Goal: Task Accomplishment & Management: Complete application form

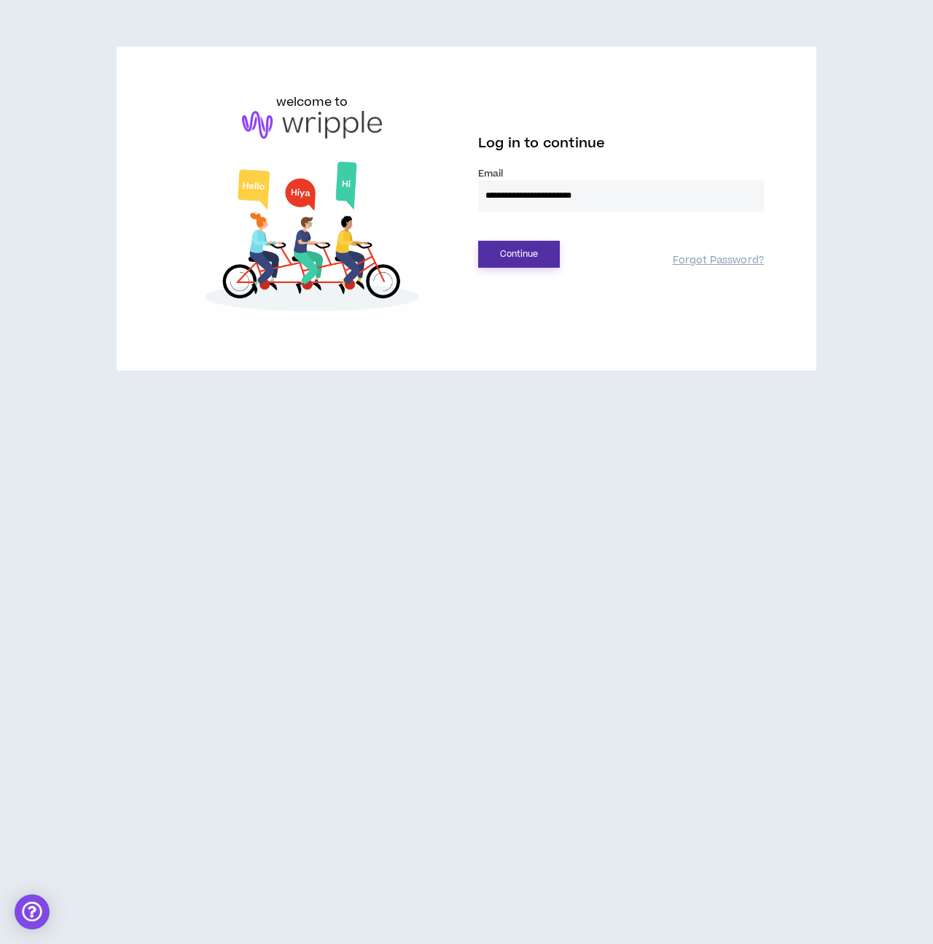
click at [508, 261] on button "Continue" at bounding box center [519, 254] width 82 height 27
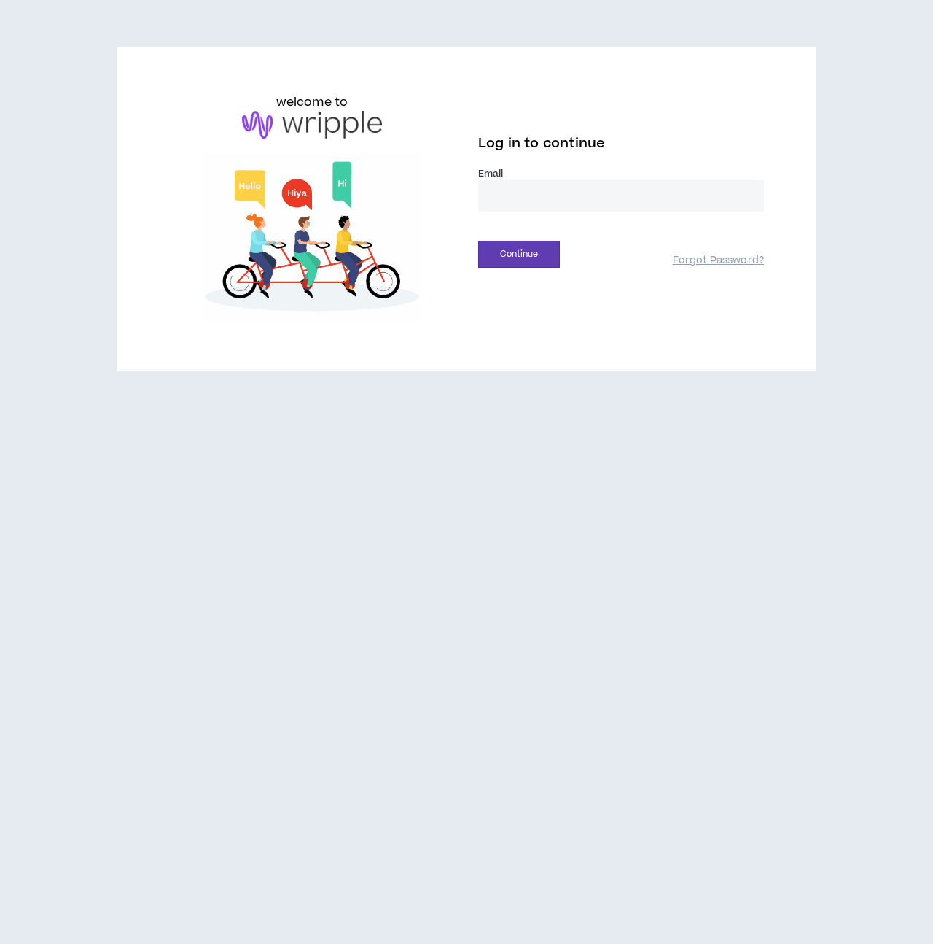
type input "**********"
click at [521, 267] on div "**********" at bounding box center [467, 208] width 618 height 230
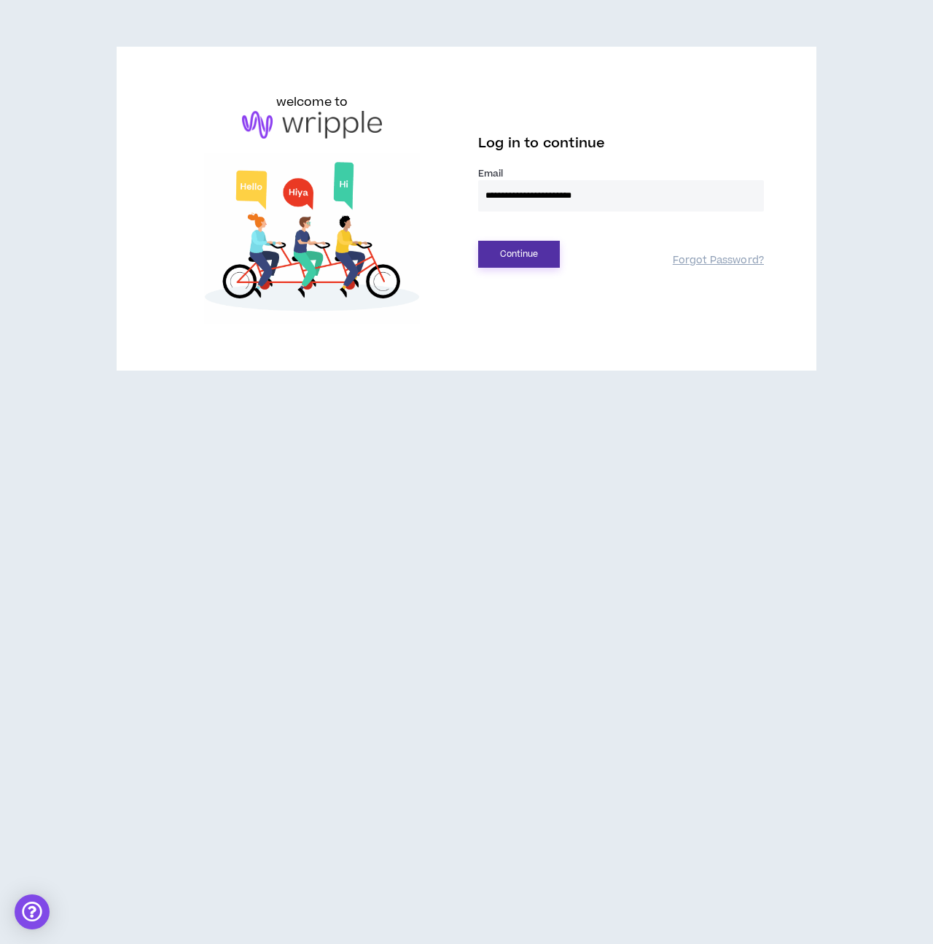
click at [525, 254] on button "Continue" at bounding box center [519, 254] width 82 height 27
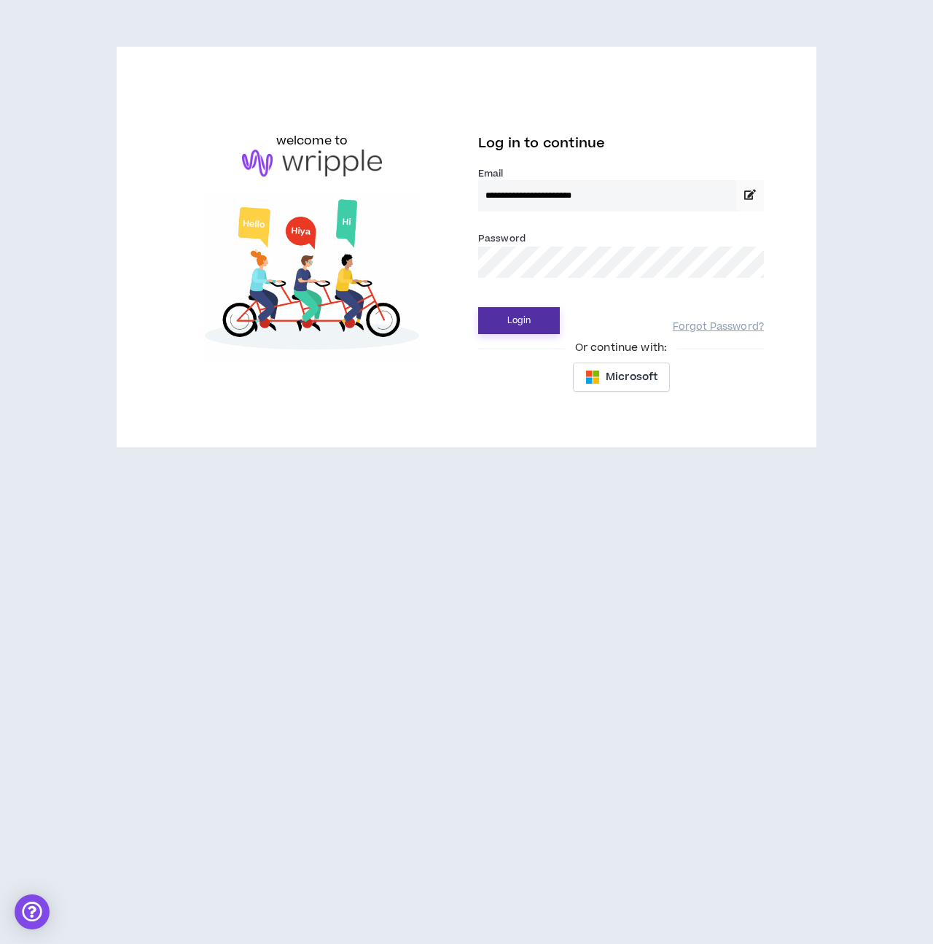
click at [521, 334] on button "Login" at bounding box center [519, 320] width 82 height 27
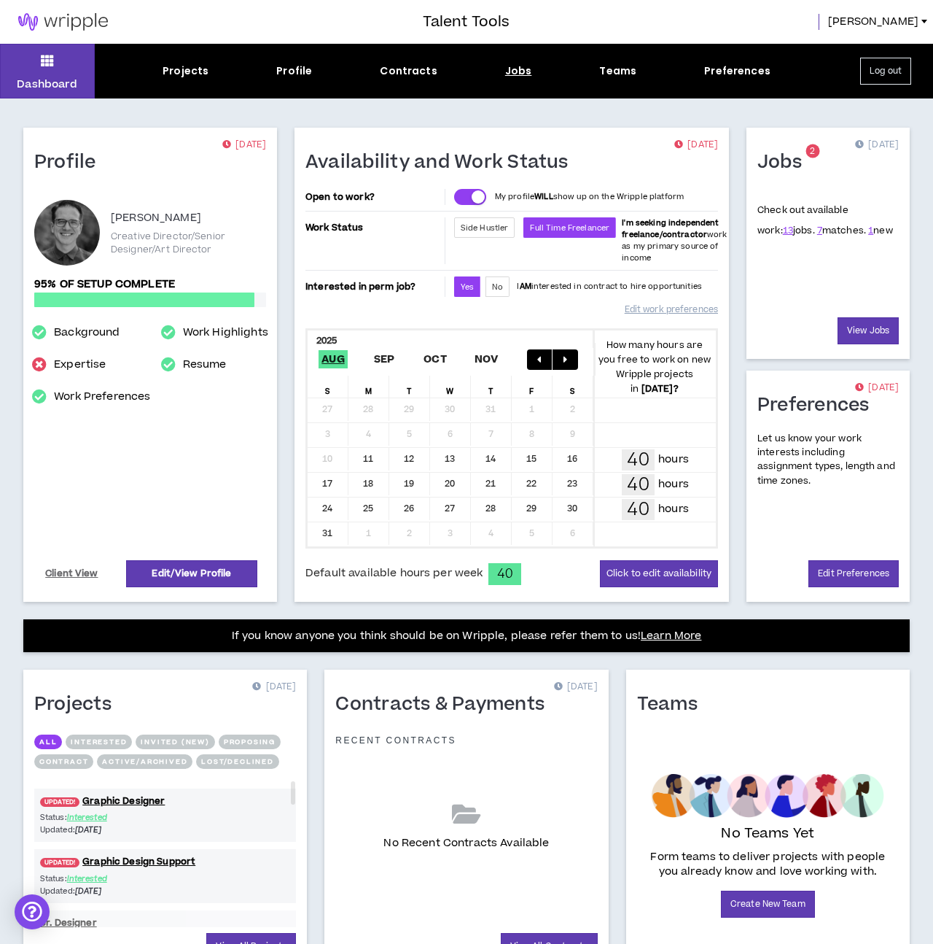
click at [508, 69] on div "Jobs" at bounding box center [518, 70] width 27 height 15
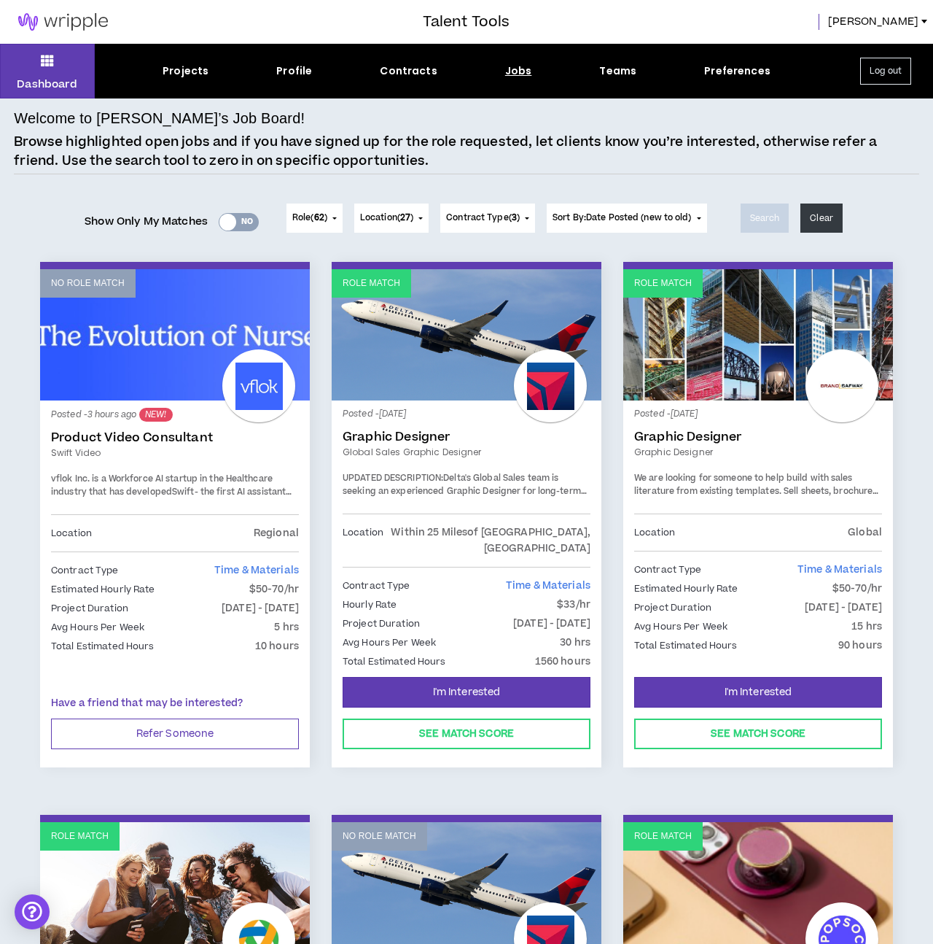
click at [238, 225] on div "Yes No" at bounding box center [239, 222] width 40 height 18
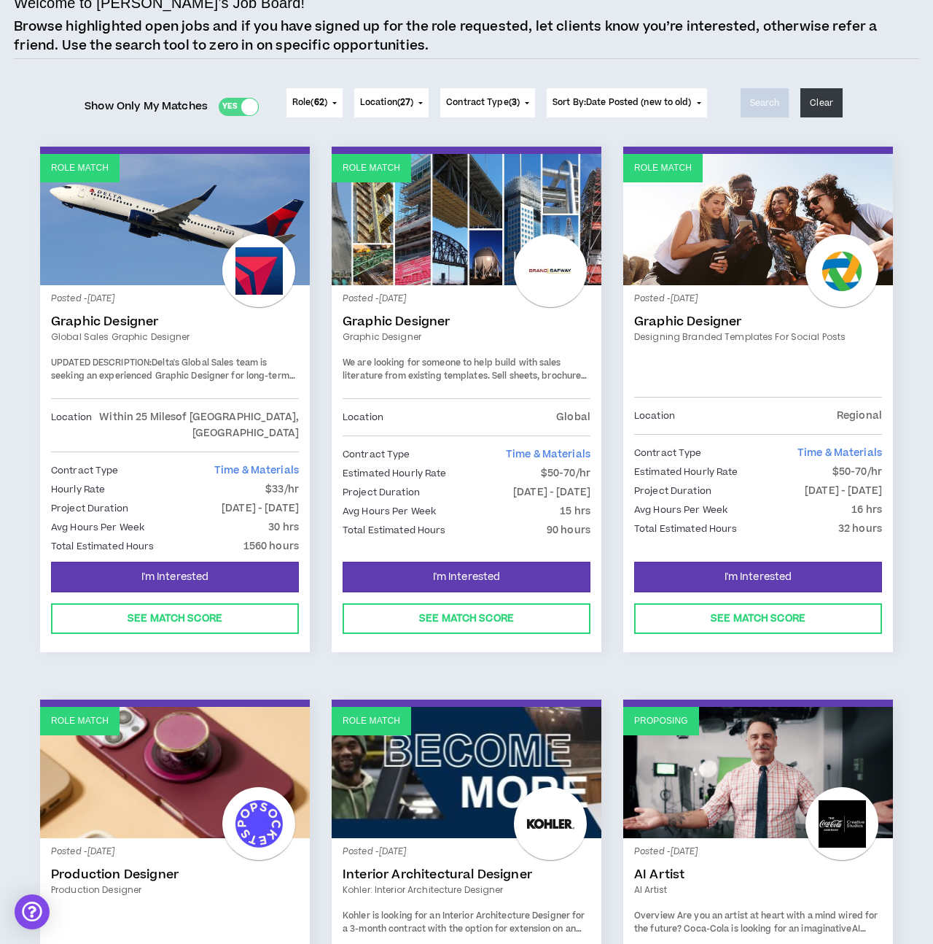
scroll to position [106, 0]
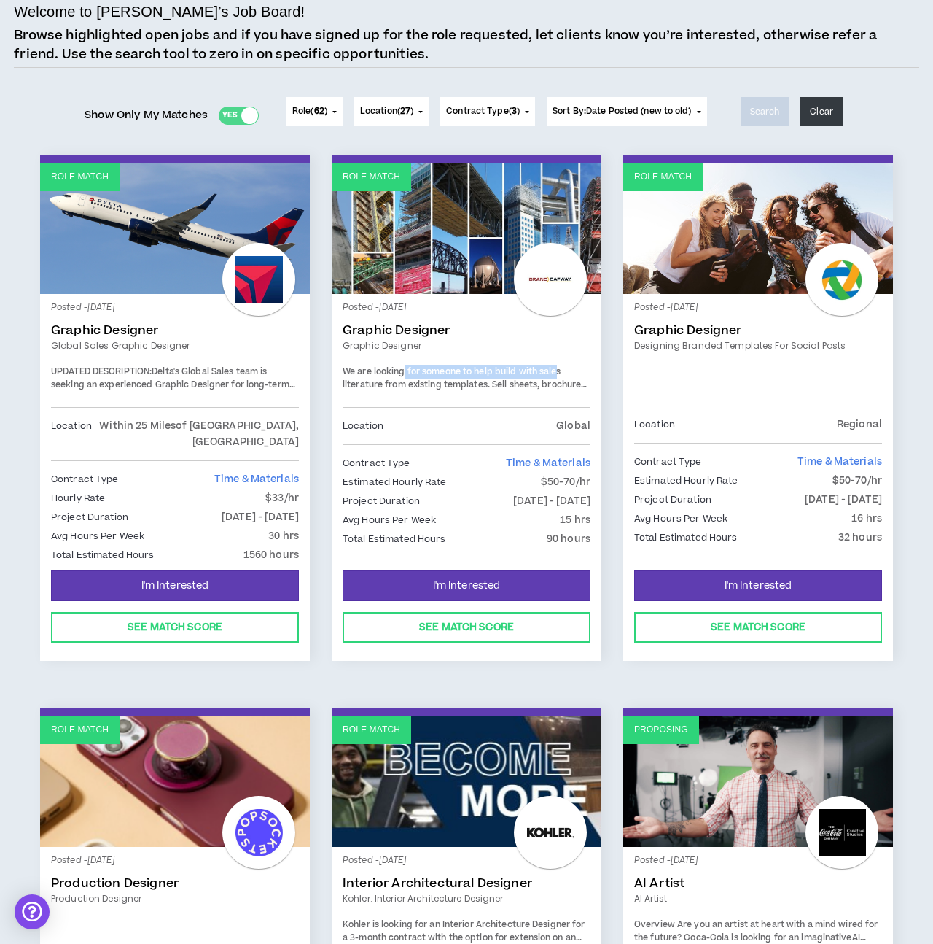
drag, startPoint x: 405, startPoint y: 372, endPoint x: 557, endPoint y: 372, distance: 152.4
click at [557, 372] on span "We are looking for someone to help build with sales literature from existing te…" at bounding box center [466, 390] width 247 height 51
drag, startPoint x: 523, startPoint y: 371, endPoint x: 561, endPoint y: 371, distance: 37.9
click at [561, 371] on span "We are looking for someone to help build with sales literature from existing te…" at bounding box center [466, 390] width 247 height 51
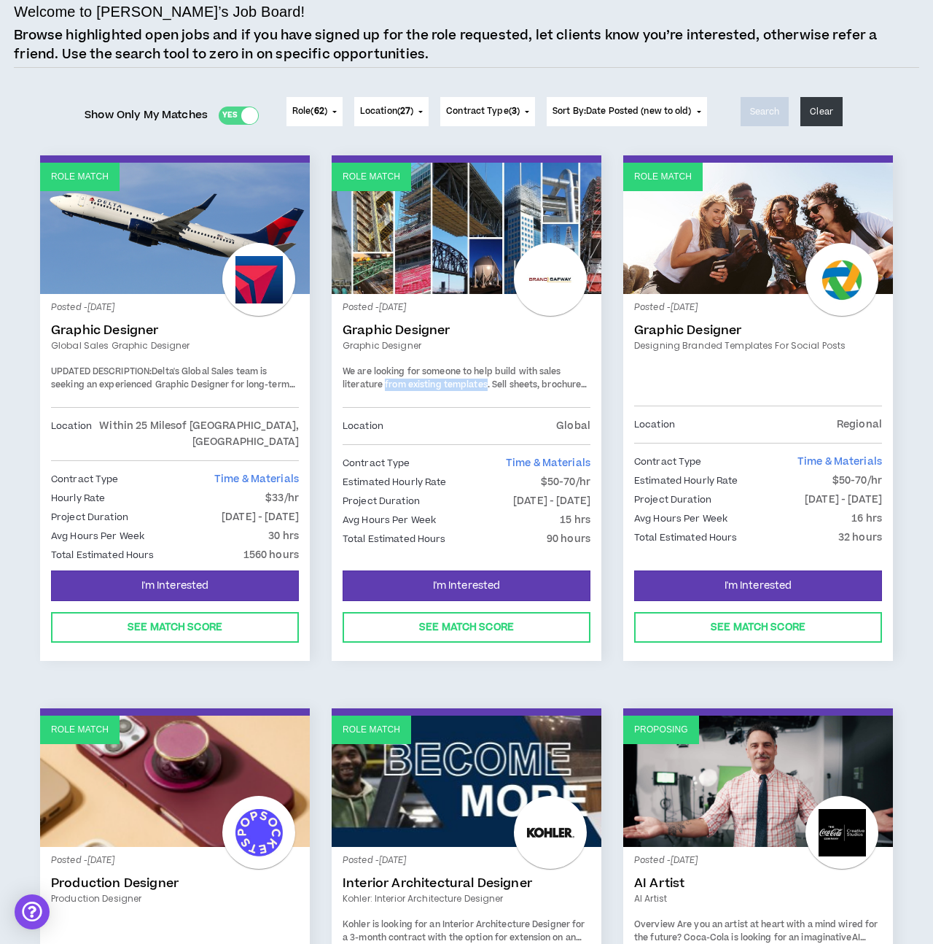
drag, startPoint x: 387, startPoint y: 384, endPoint x: 488, endPoint y: 384, distance: 100.6
click at [488, 384] on span "We are looking for someone to help build with sales literature from existing te…" at bounding box center [466, 390] width 247 height 51
drag, startPoint x: 491, startPoint y: 381, endPoint x: 567, endPoint y: 381, distance: 75.8
click at [567, 381] on span "We are looking for someone to help build with sales literature from existing te…" at bounding box center [466, 390] width 247 height 51
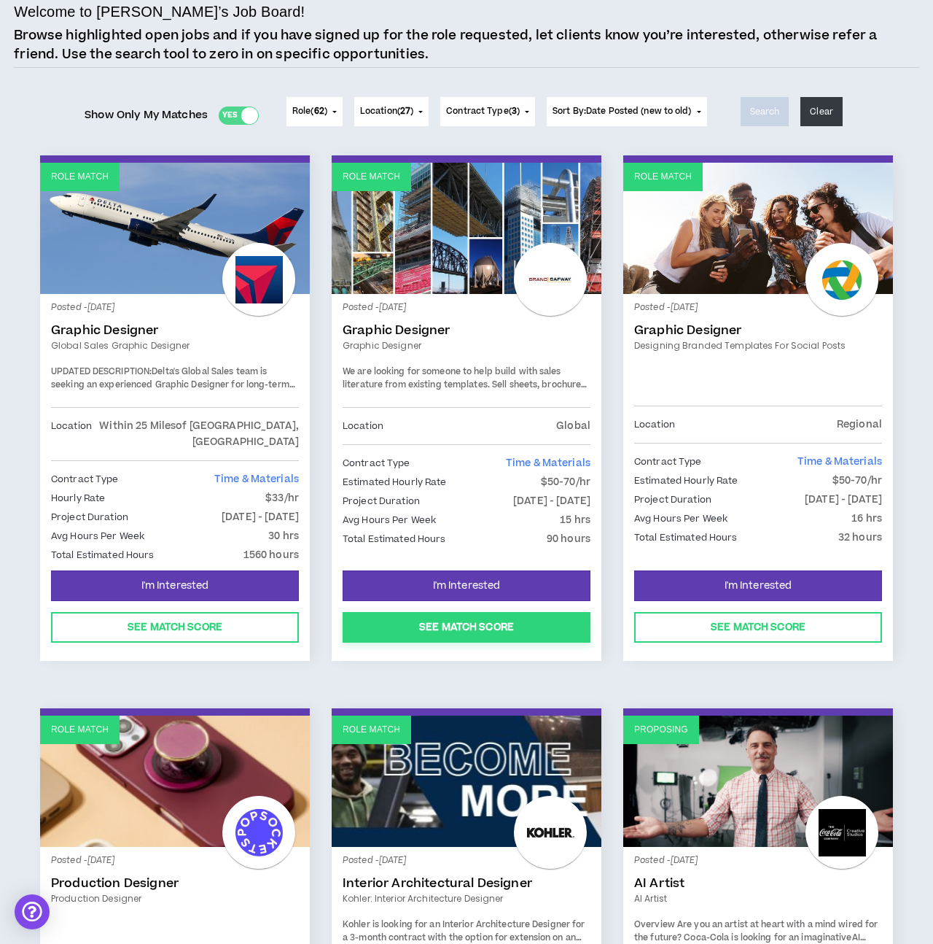
click at [513, 612] on button "See Match Score" at bounding box center [467, 627] width 248 height 31
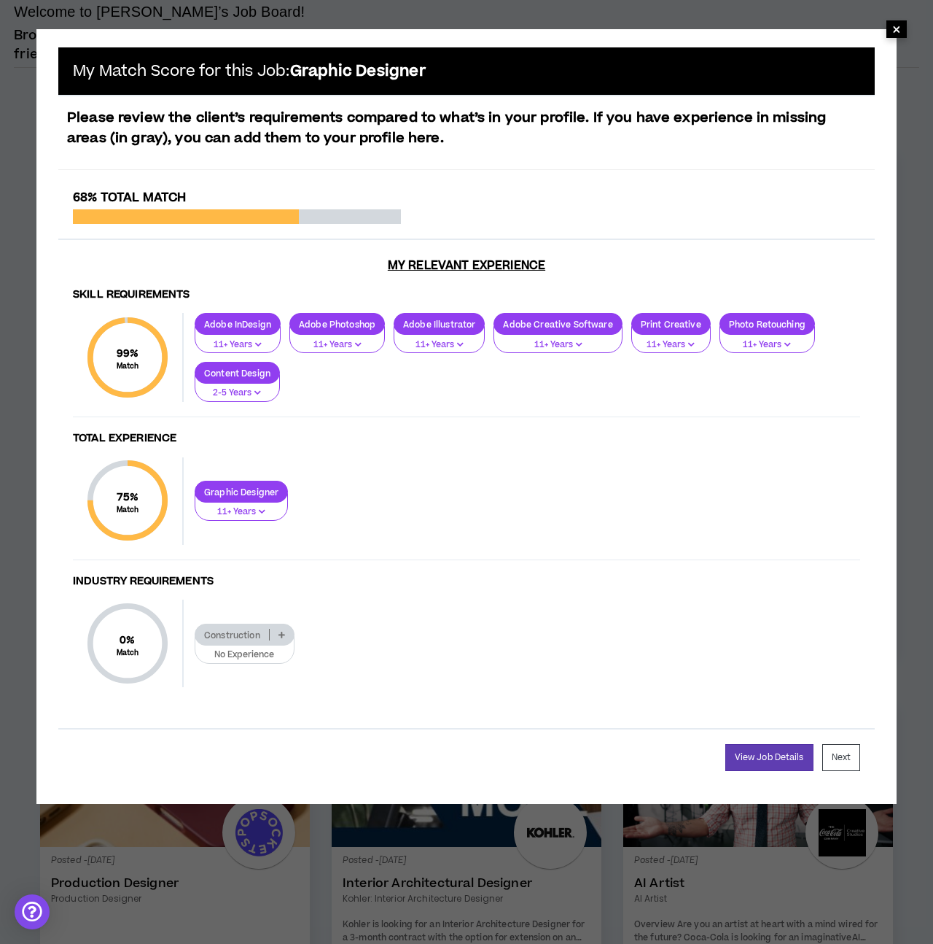
click at [893, 27] on span "×" at bounding box center [897, 29] width 9 height 18
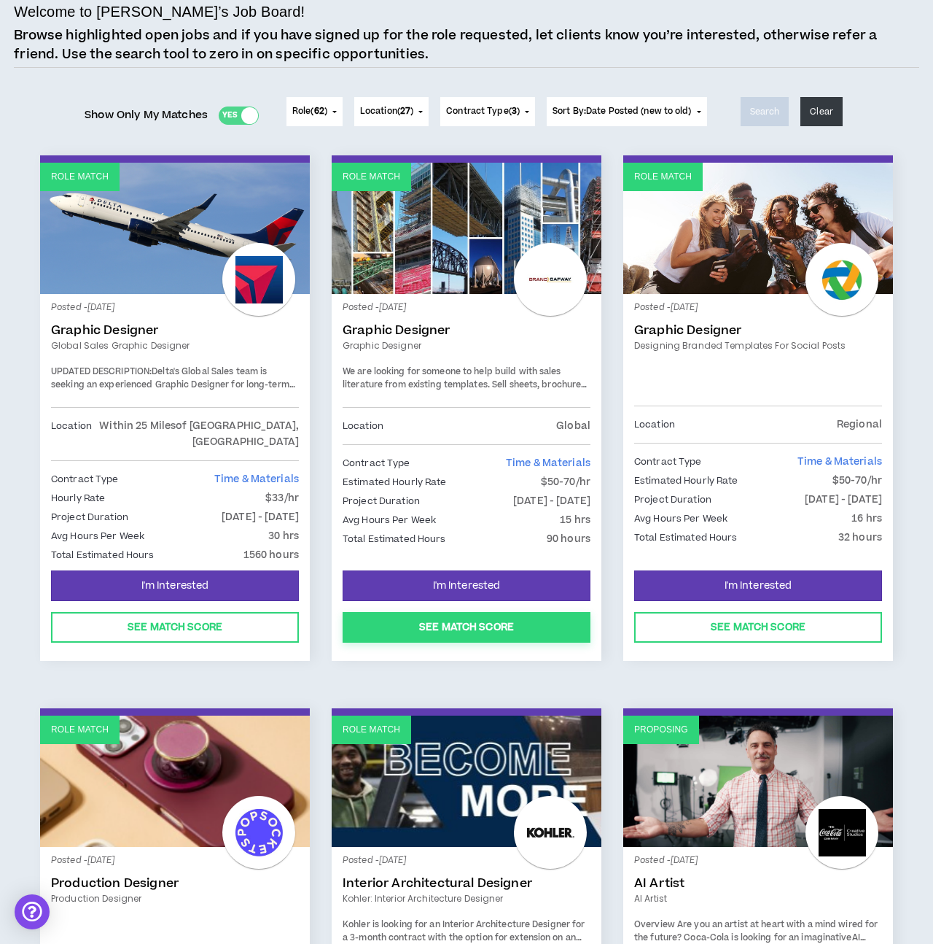
click at [510, 612] on button "See Match Score" at bounding box center [467, 627] width 248 height 31
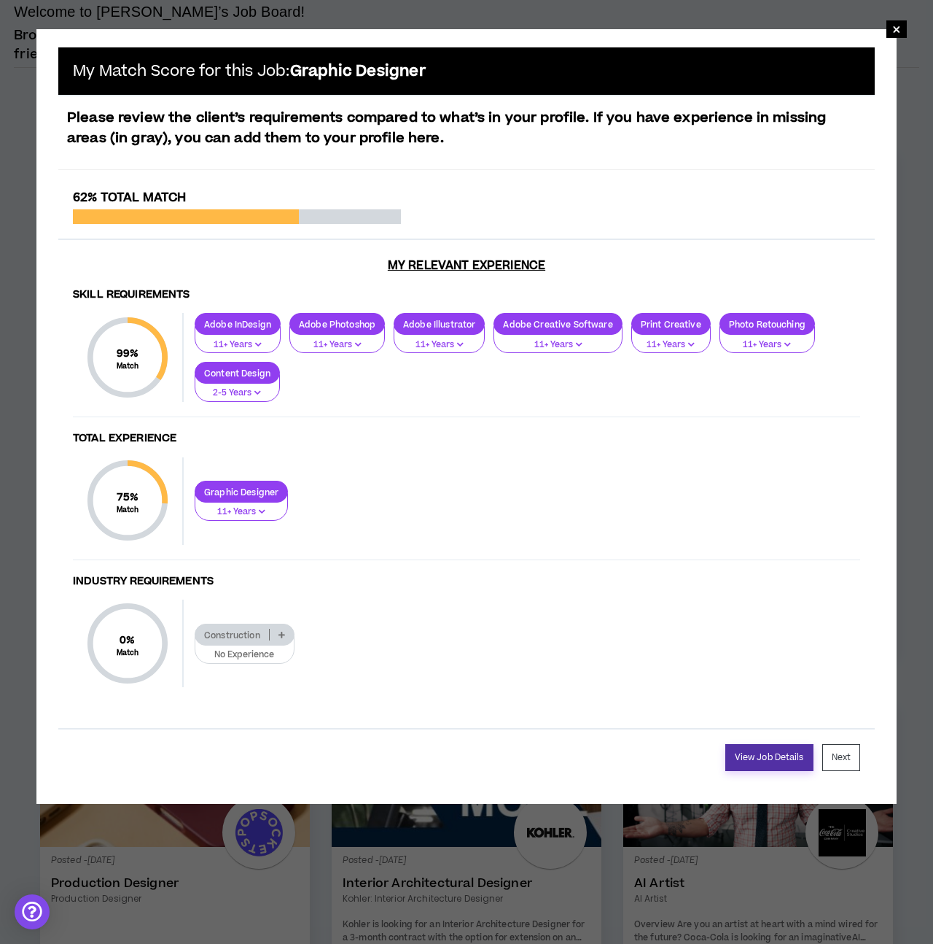
click at [772, 752] on link "View Job Details" at bounding box center [770, 757] width 88 height 27
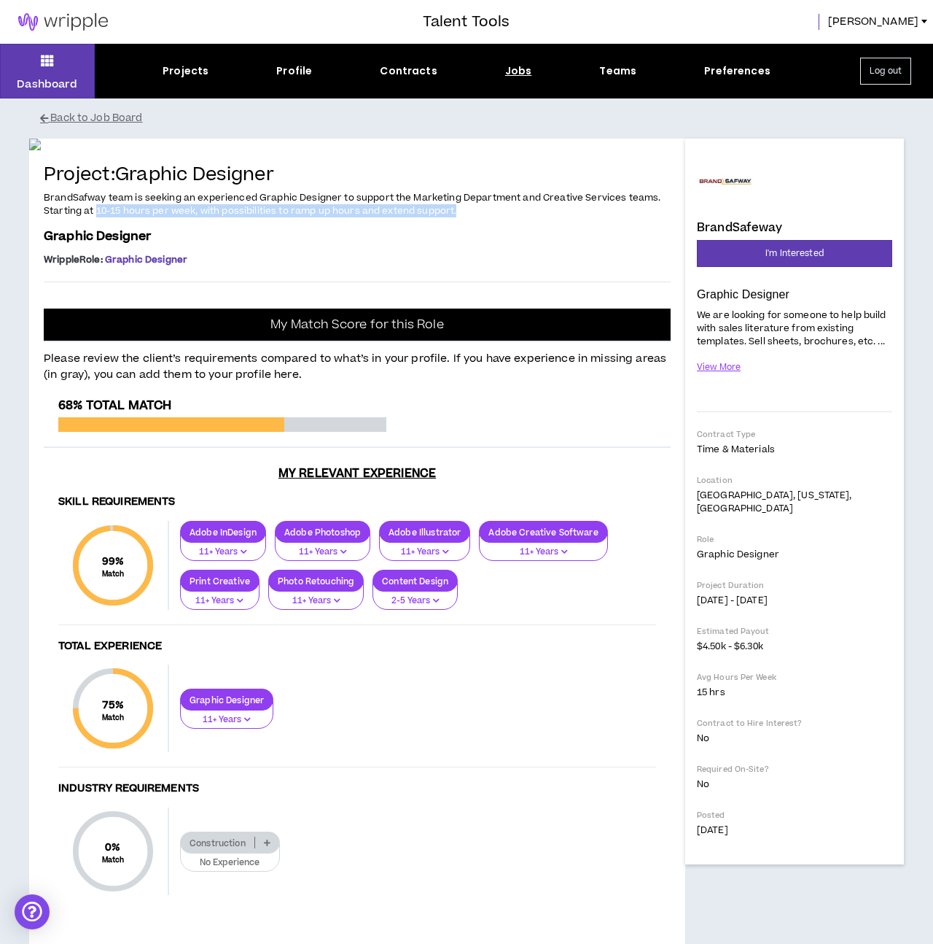
drag, startPoint x: 97, startPoint y: 562, endPoint x: 465, endPoint y: 565, distance: 368.3
click at [465, 219] on p "BrandSafway team is seeking an experienced Graphic Designer to support the Mark…" at bounding box center [357, 204] width 627 height 28
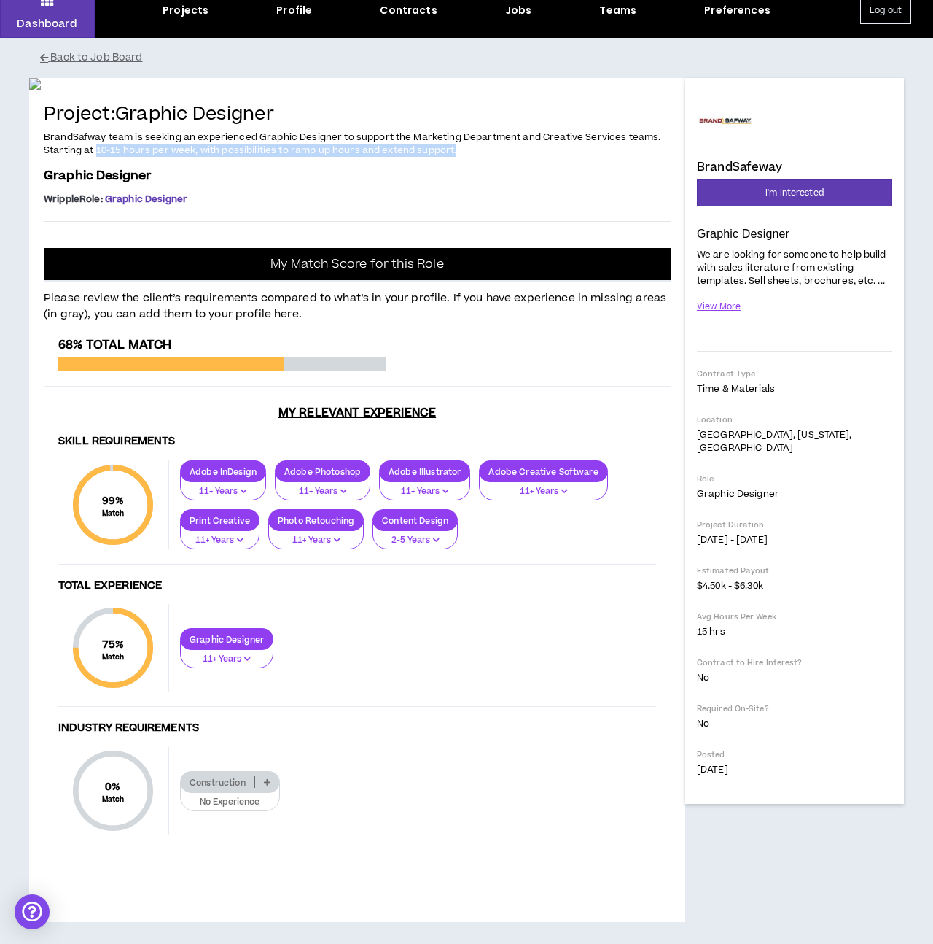
scroll to position [93, 0]
click at [716, 294] on button "View More" at bounding box center [719, 307] width 44 height 26
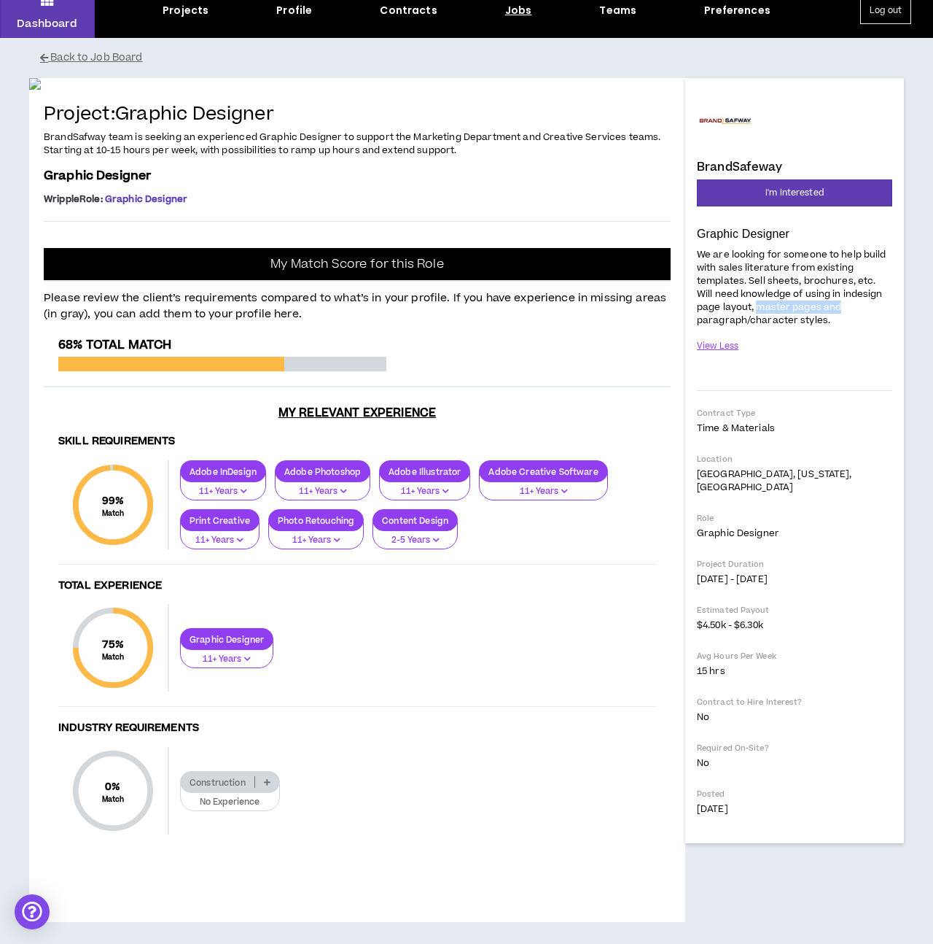
drag, startPoint x: 732, startPoint y: 275, endPoint x: 816, endPoint y: 275, distance: 83.9
click at [816, 275] on p "We are looking for someone to help build with sales literature from existing te…" at bounding box center [794, 286] width 195 height 81
drag, startPoint x: 748, startPoint y: 284, endPoint x: 829, endPoint y: 283, distance: 80.9
click at [829, 283] on p "We are looking for someone to help build with sales literature from existing te…" at bounding box center [794, 286] width 195 height 81
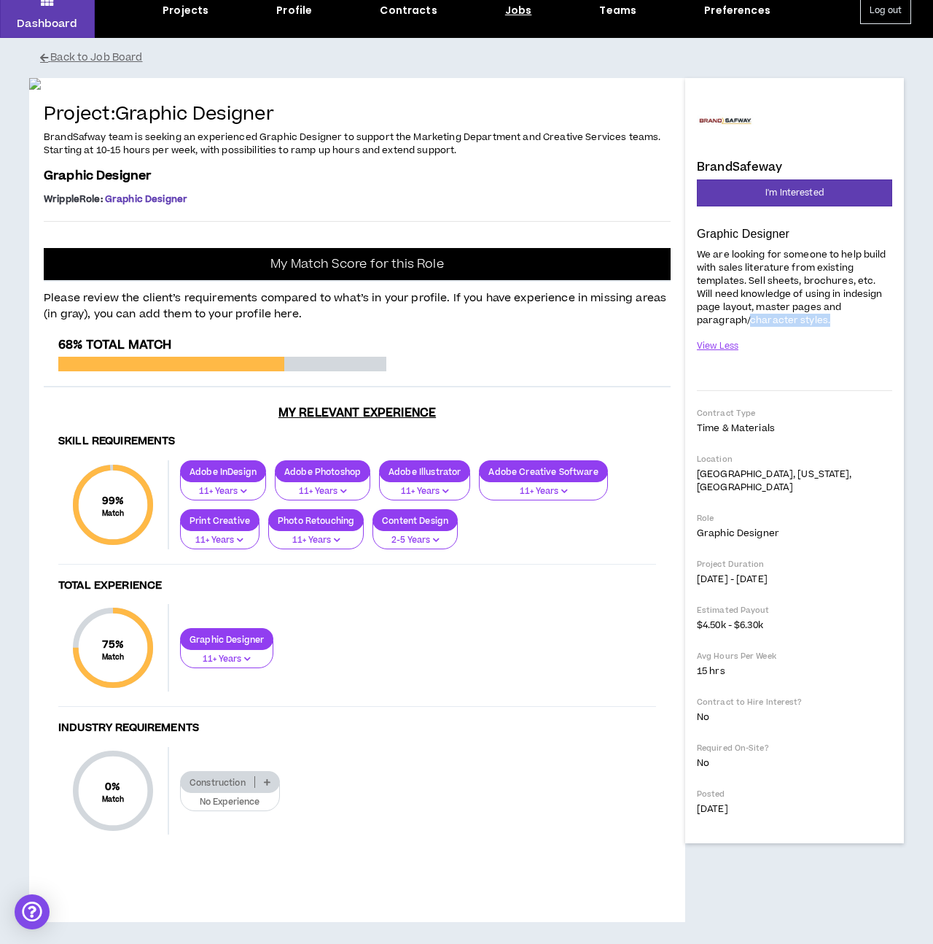
click at [829, 283] on p "We are looking for someone to help build with sales literature from existing te…" at bounding box center [794, 286] width 195 height 81
drag, startPoint x: 704, startPoint y: 580, endPoint x: 767, endPoint y: 580, distance: 62.7
click at [767, 618] on p "$4.50k - $6.30k" at bounding box center [794, 624] width 195 height 13
drag, startPoint x: 732, startPoint y: 626, endPoint x: 697, endPoint y: 613, distance: 37.6
click at [697, 650] on div "Avg Hours Per Week 15 hrs" at bounding box center [794, 663] width 195 height 27
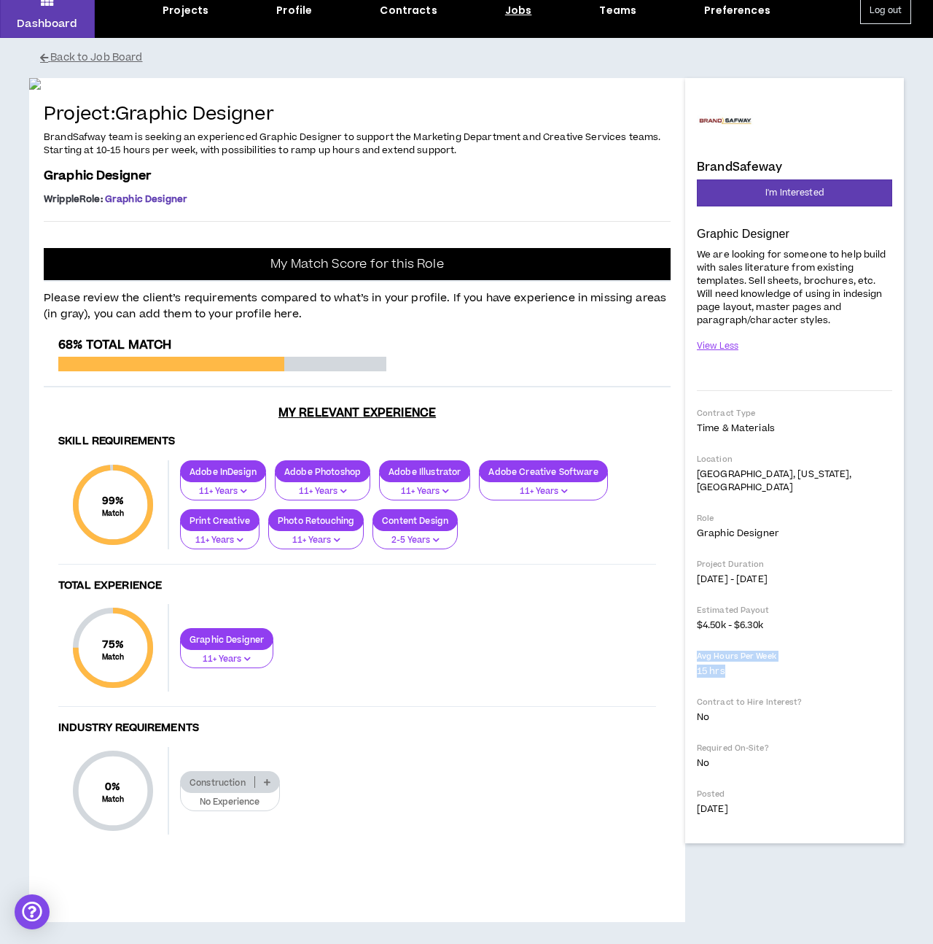
click at [697, 650] on p "Avg Hours Per Week" at bounding box center [794, 655] width 195 height 11
click at [268, 779] on icon at bounding box center [267, 781] width 7 height 7
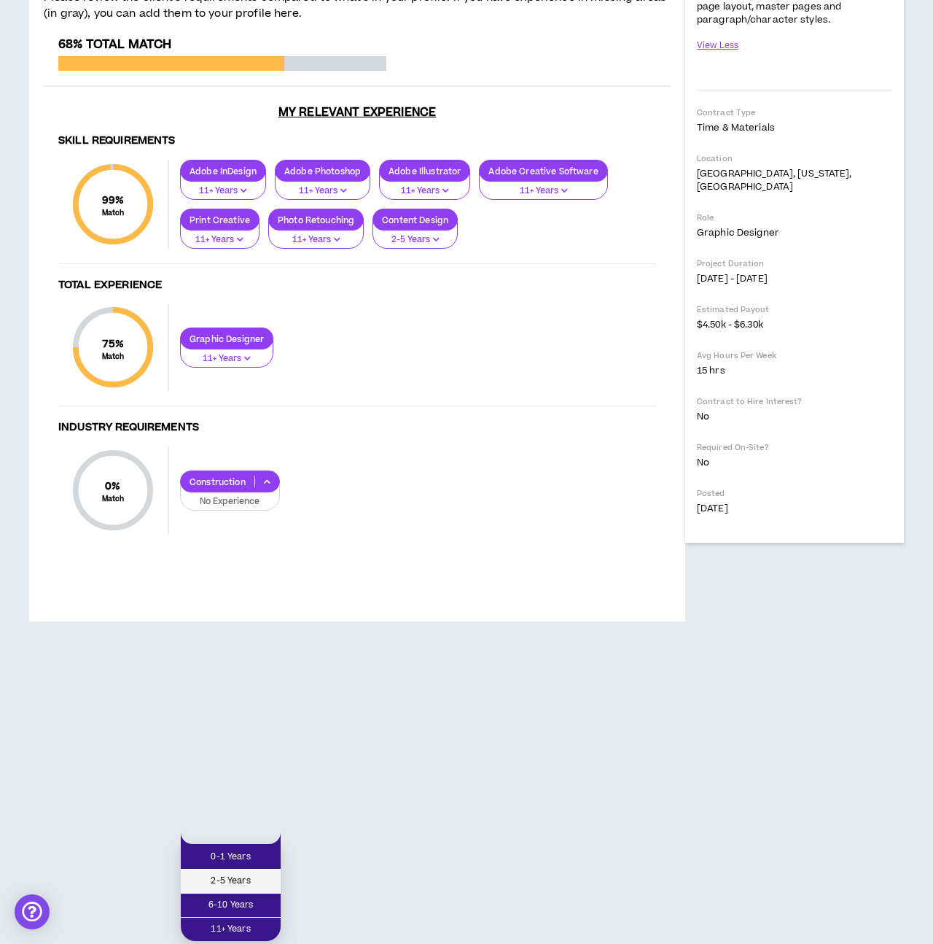
click at [246, 873] on span "2-5 Years" at bounding box center [231, 881] width 82 height 16
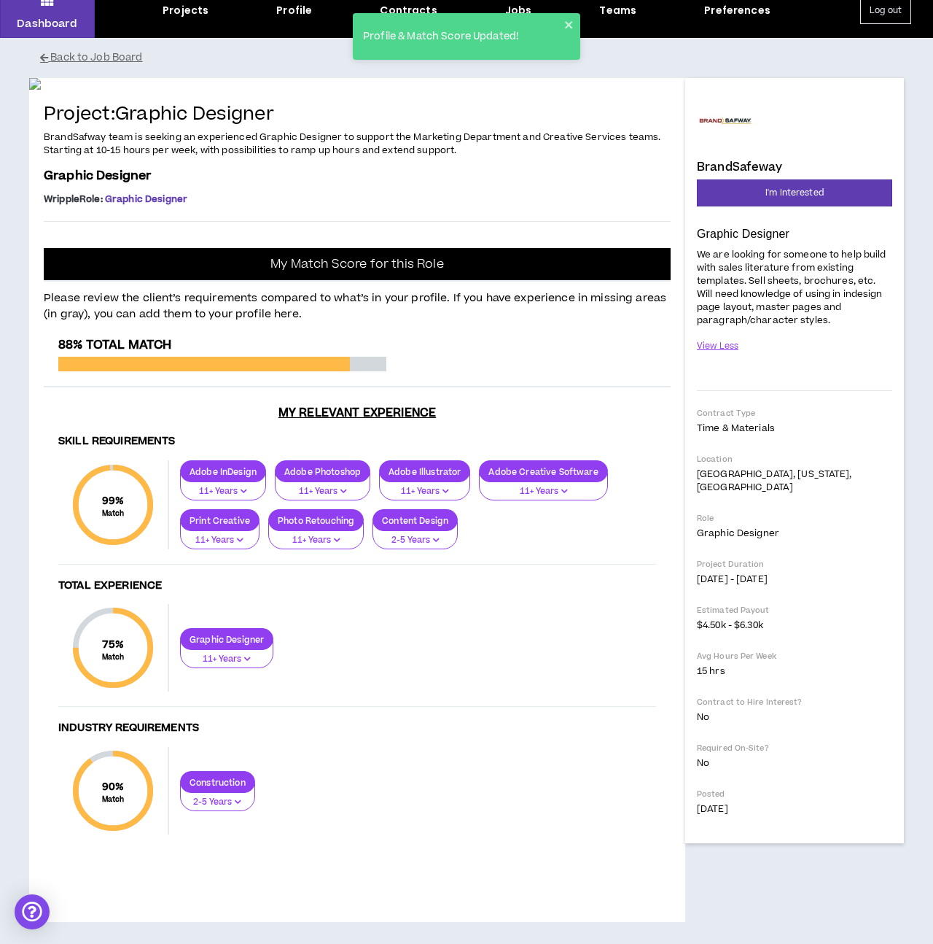
scroll to position [0, 0]
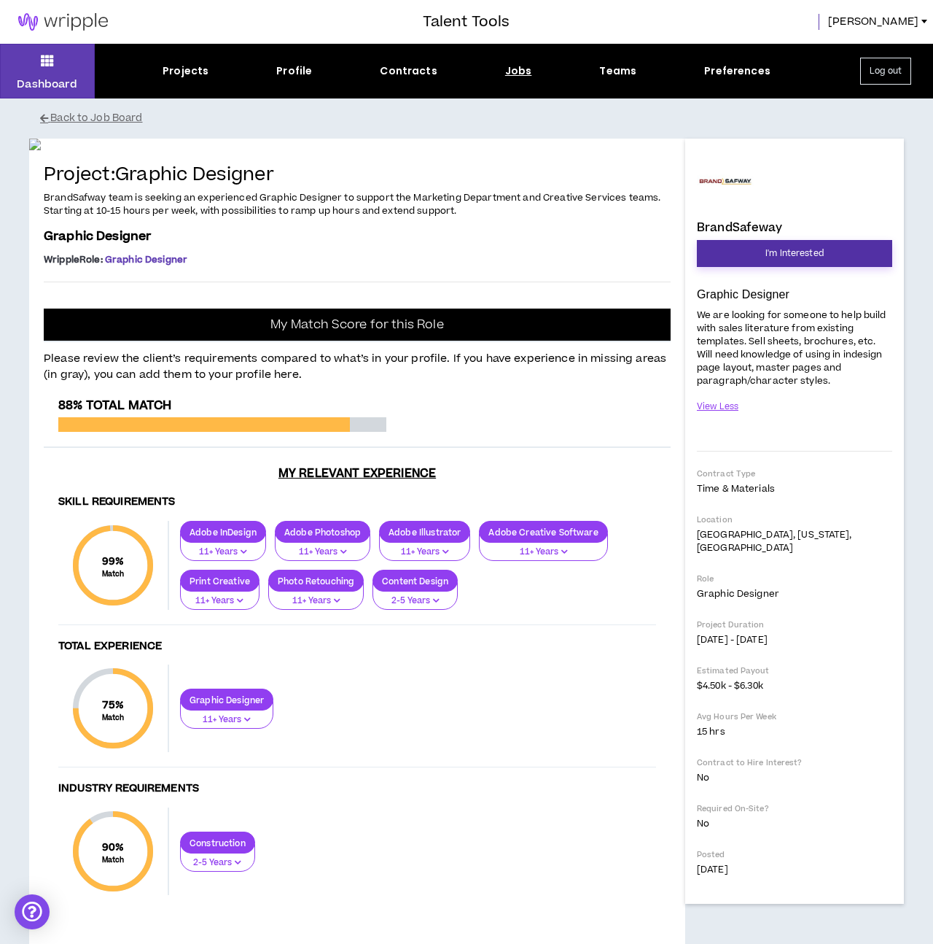
click at [741, 251] on button "I'm Interested" at bounding box center [794, 253] width 195 height 27
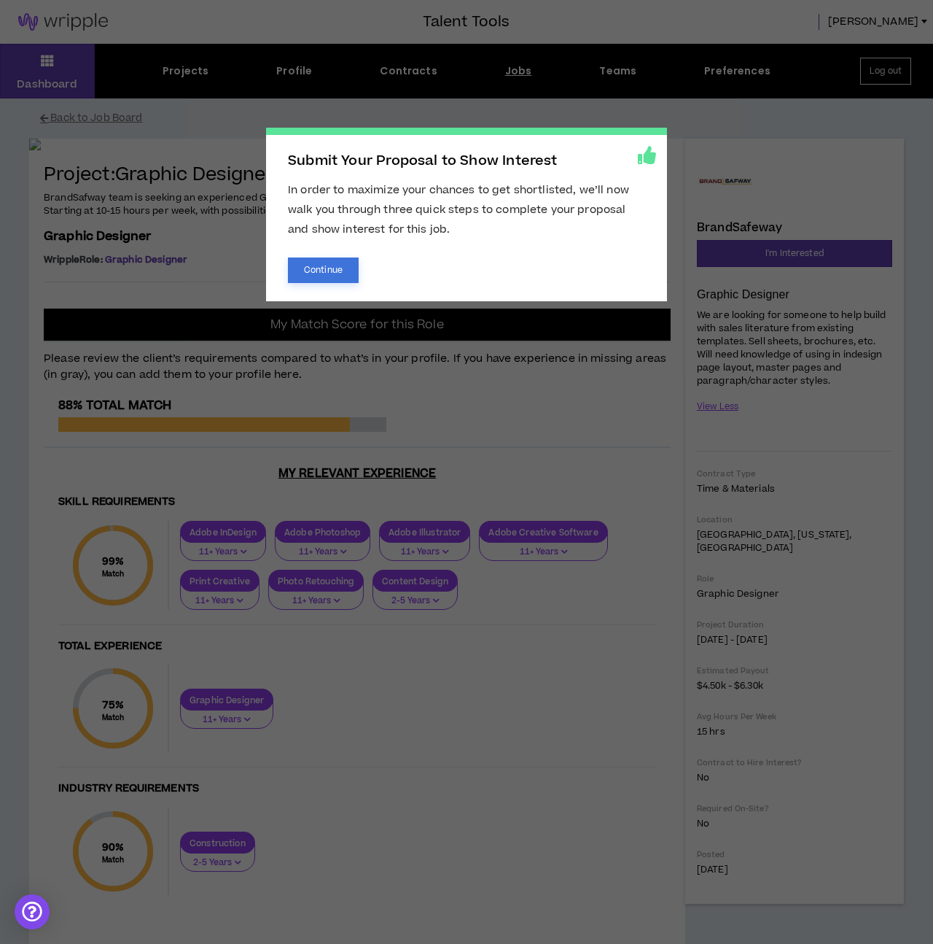
click at [325, 267] on button "Continue" at bounding box center [323, 270] width 71 height 26
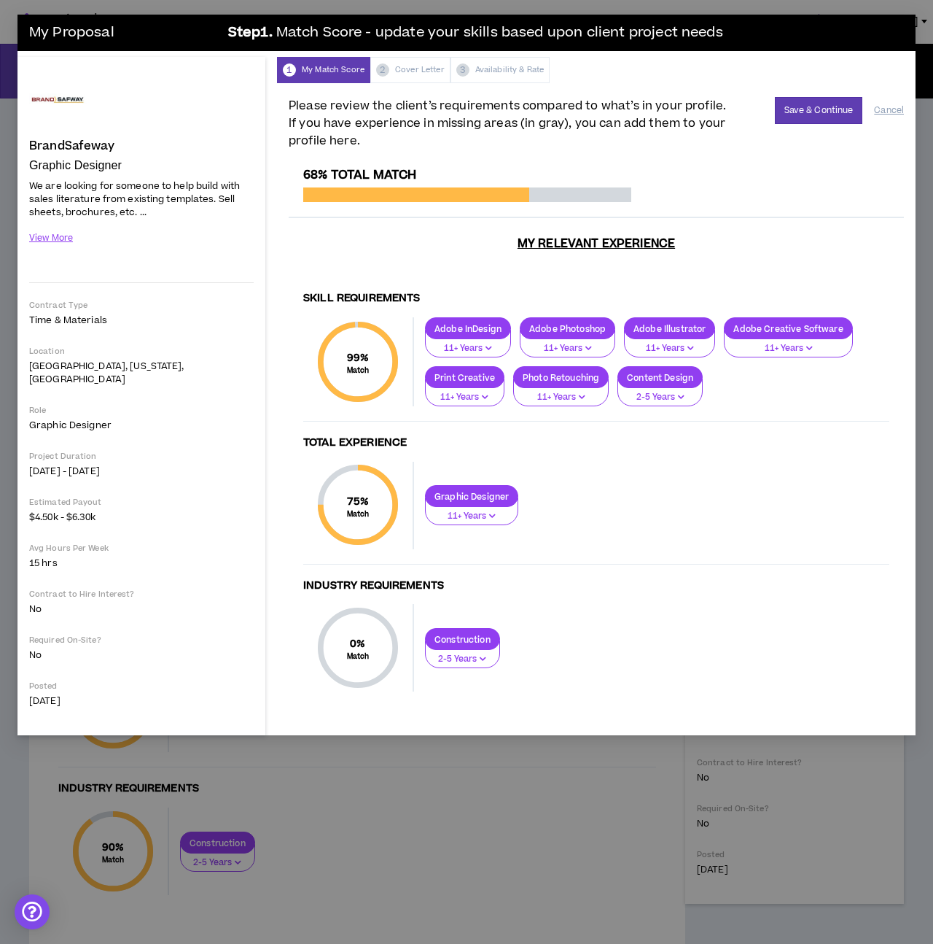
click at [481, 634] on p "Construction" at bounding box center [463, 639] width 74 height 11
click at [470, 669] on span "2-5 Years" at bounding box center [464, 672] width 58 height 16
click at [827, 106] on button "Save & Continue" at bounding box center [819, 110] width 88 height 27
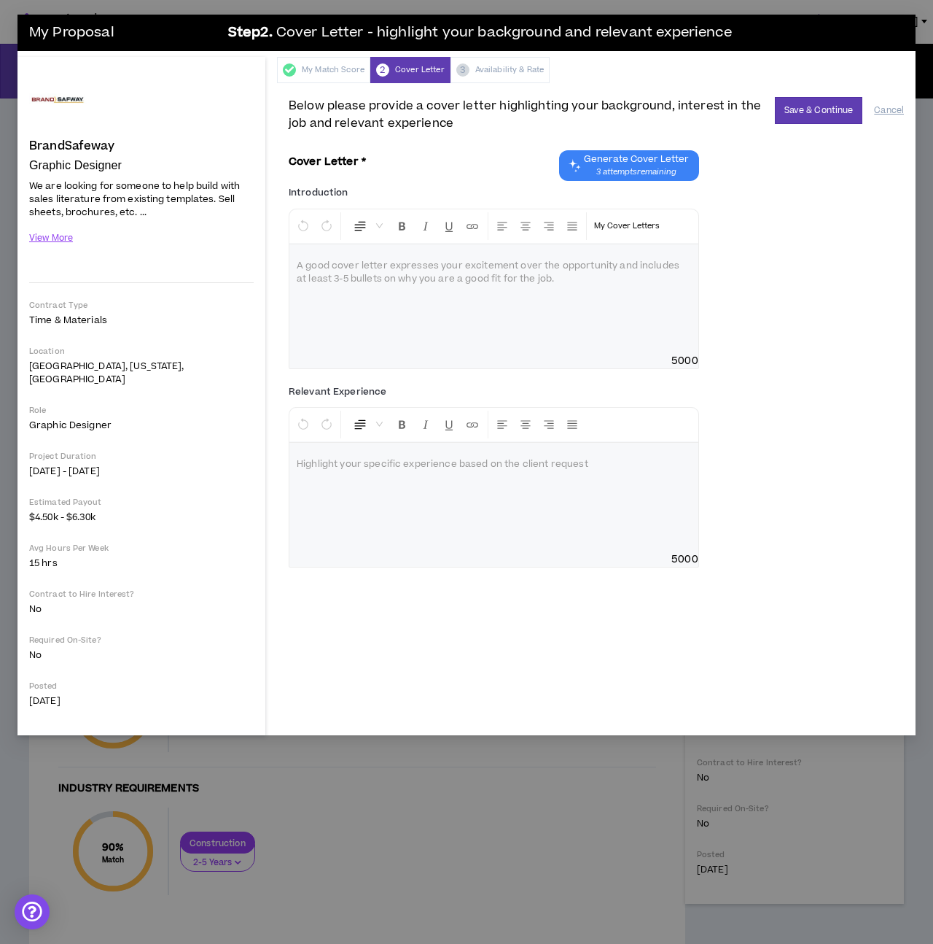
click at [631, 171] on span "3 attempts remaining" at bounding box center [636, 172] width 105 height 12
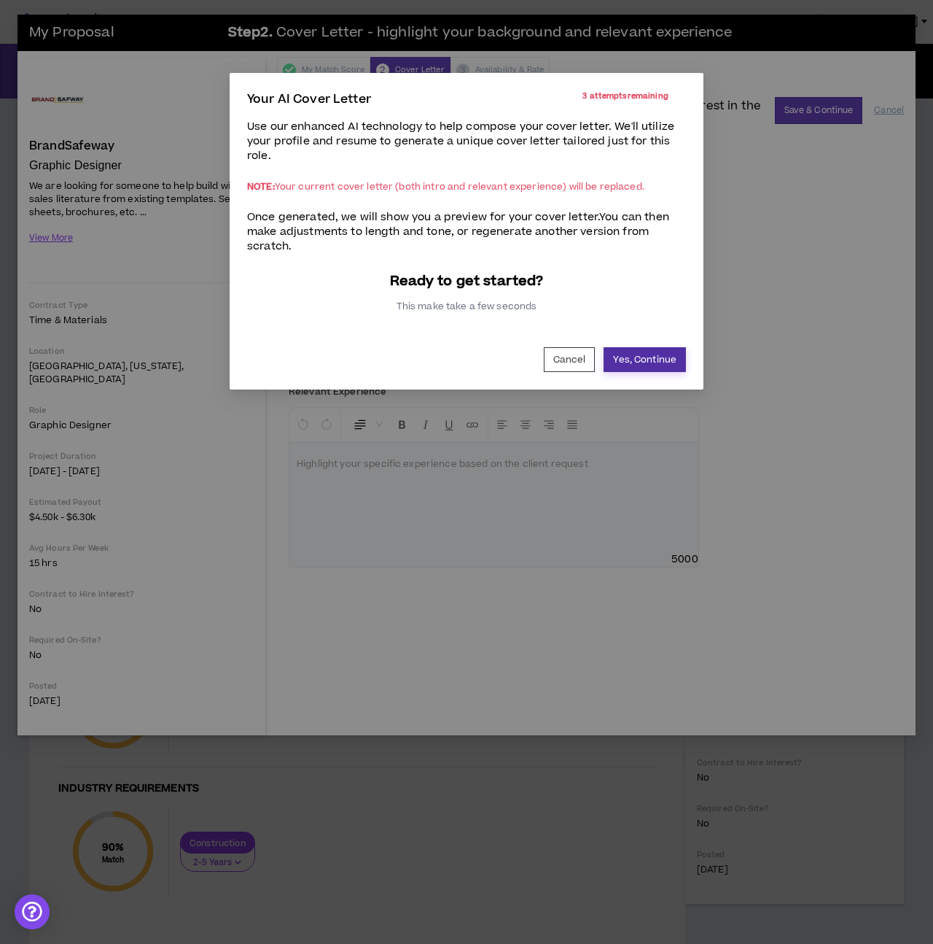
click at [643, 360] on button "Yes, Continue" at bounding box center [645, 359] width 82 height 25
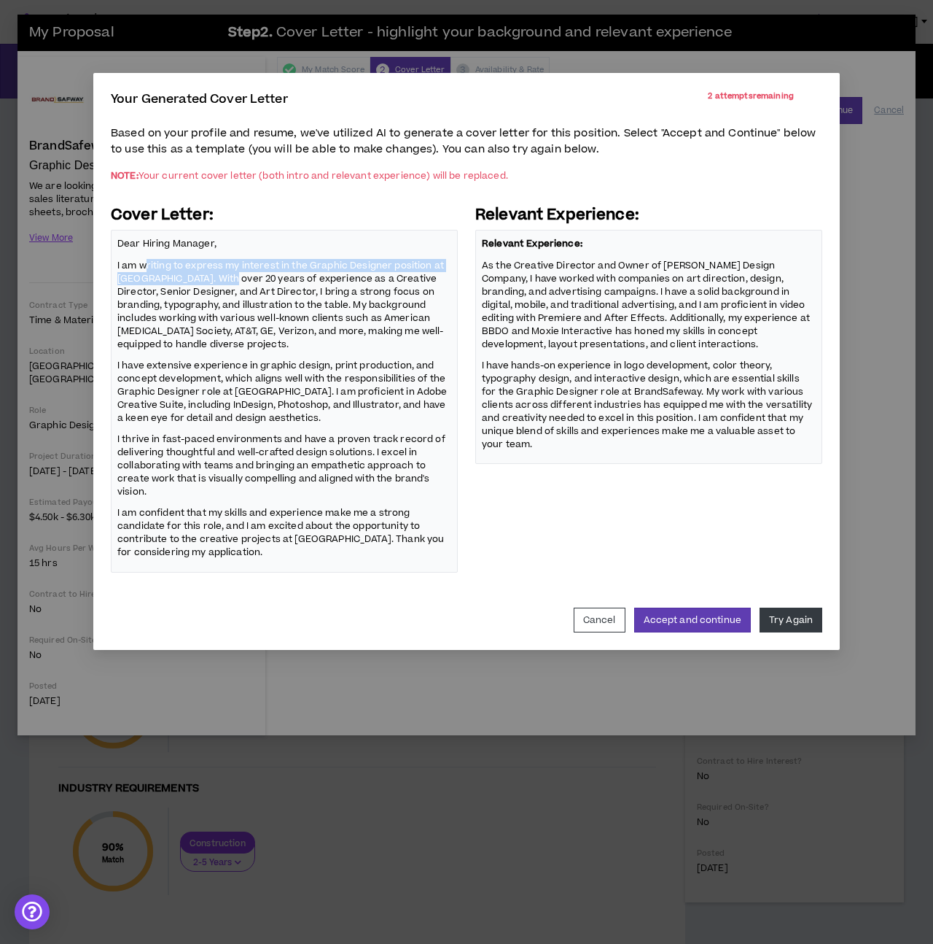
drag, startPoint x: 146, startPoint y: 264, endPoint x: 230, endPoint y: 276, distance: 85.5
click at [230, 276] on p "I am writing to express my interest in the Graphic Designer position at [GEOGRA…" at bounding box center [284, 304] width 334 height 94
drag, startPoint x: 228, startPoint y: 280, endPoint x: 365, endPoint y: 276, distance: 136.4
click at [365, 276] on p "I am writing to express my interest in the Graphic Designer position at [GEOGRA…" at bounding box center [284, 304] width 334 height 94
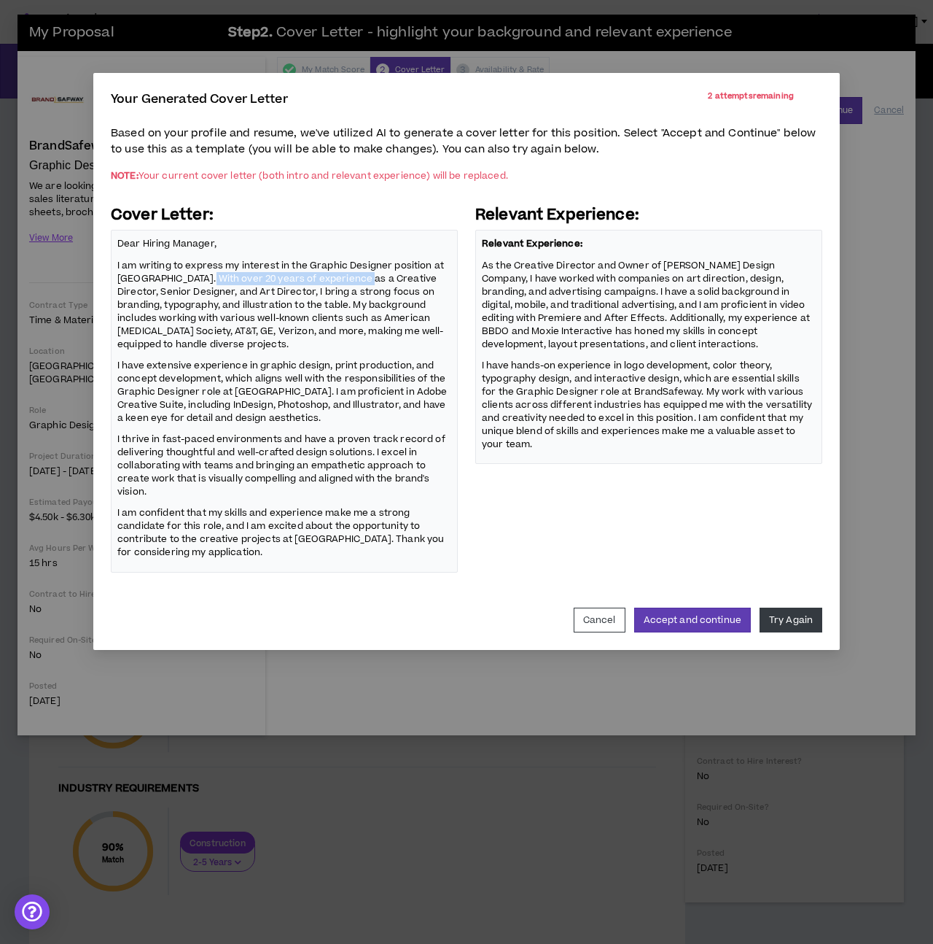
click at [365, 276] on p "I am writing to express my interest in the Graphic Designer position at [GEOGRA…" at bounding box center [284, 304] width 334 height 94
click at [365, 275] on p "I am writing to express my interest in the Graphic Designer position at [GEOGRA…" at bounding box center [284, 304] width 334 height 94
drag, startPoint x: 445, startPoint y: 279, endPoint x: 366, endPoint y: 274, distance: 78.9
click at [366, 274] on p "I am writing to express my interest in the Graphic Designer position at [GEOGRA…" at bounding box center [284, 304] width 334 height 94
drag, startPoint x: 291, startPoint y: 333, endPoint x: 243, endPoint y: 341, distance: 48.8
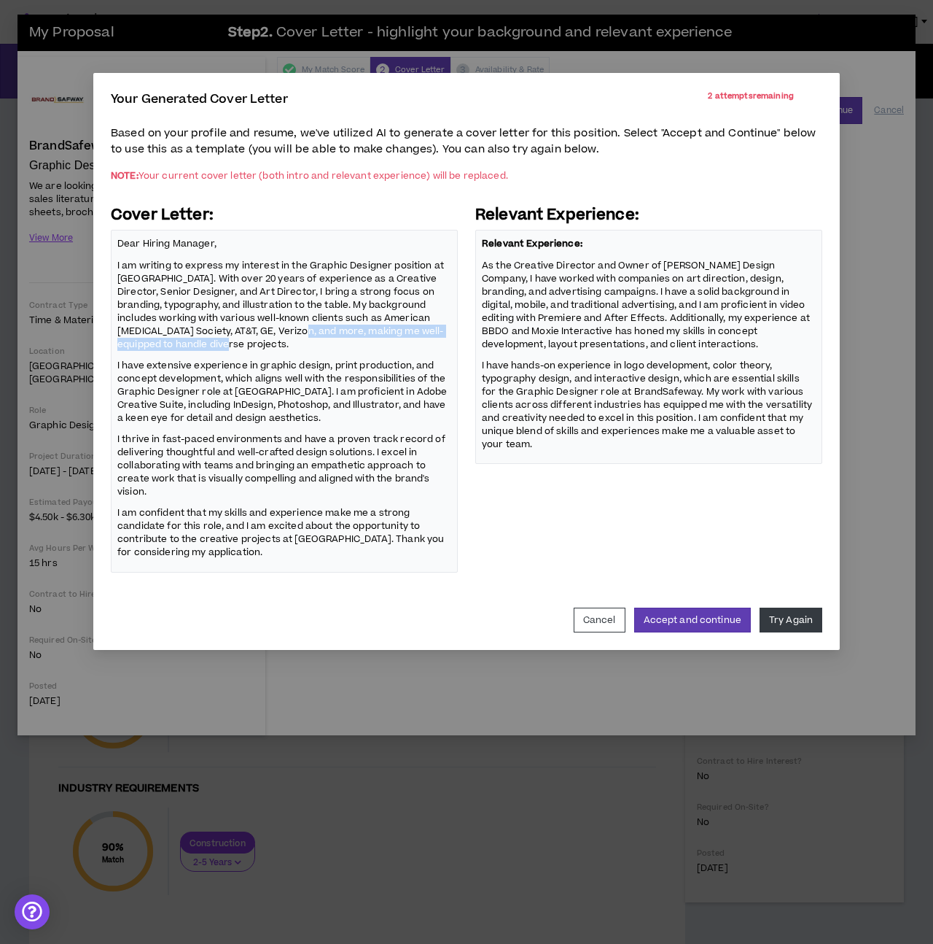
click at [243, 341] on p "I am writing to express my interest in the Graphic Designer position at [GEOGRA…" at bounding box center [284, 304] width 334 height 94
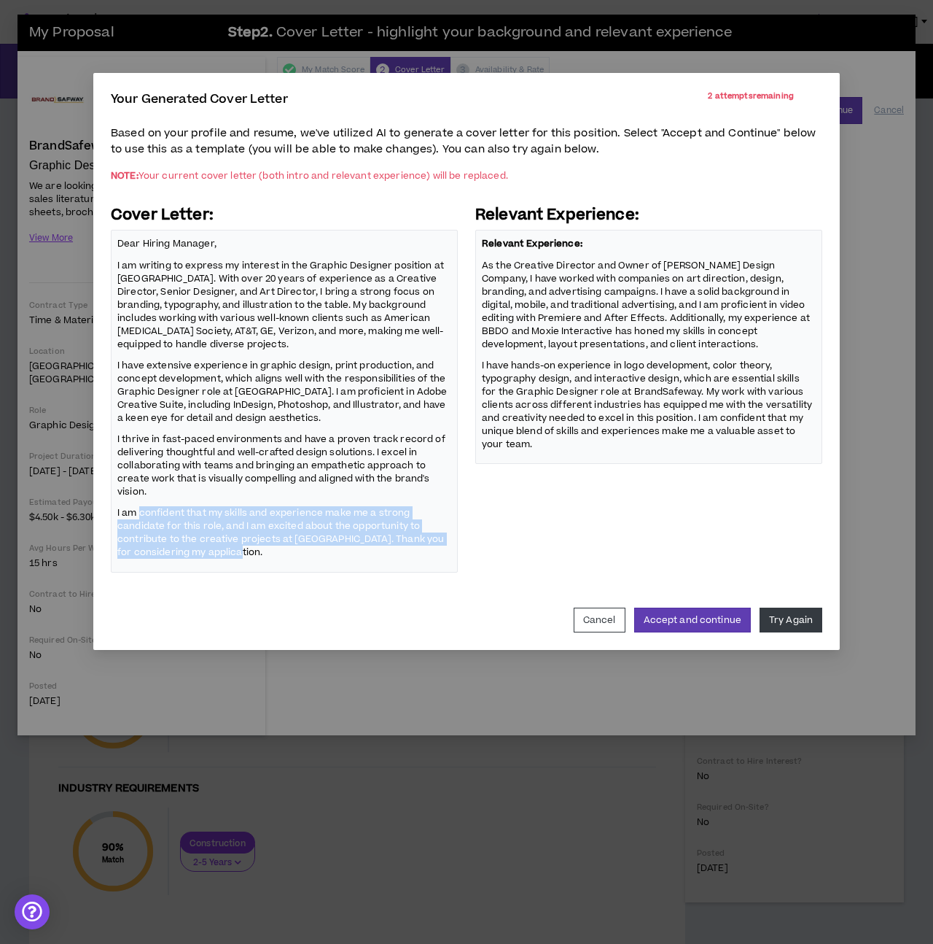
drag, startPoint x: 144, startPoint y: 514, endPoint x: 339, endPoint y: 558, distance: 200.3
click at [339, 558] on p "I am confident that my skills and experience make me a strong candidate for thi…" at bounding box center [284, 532] width 334 height 55
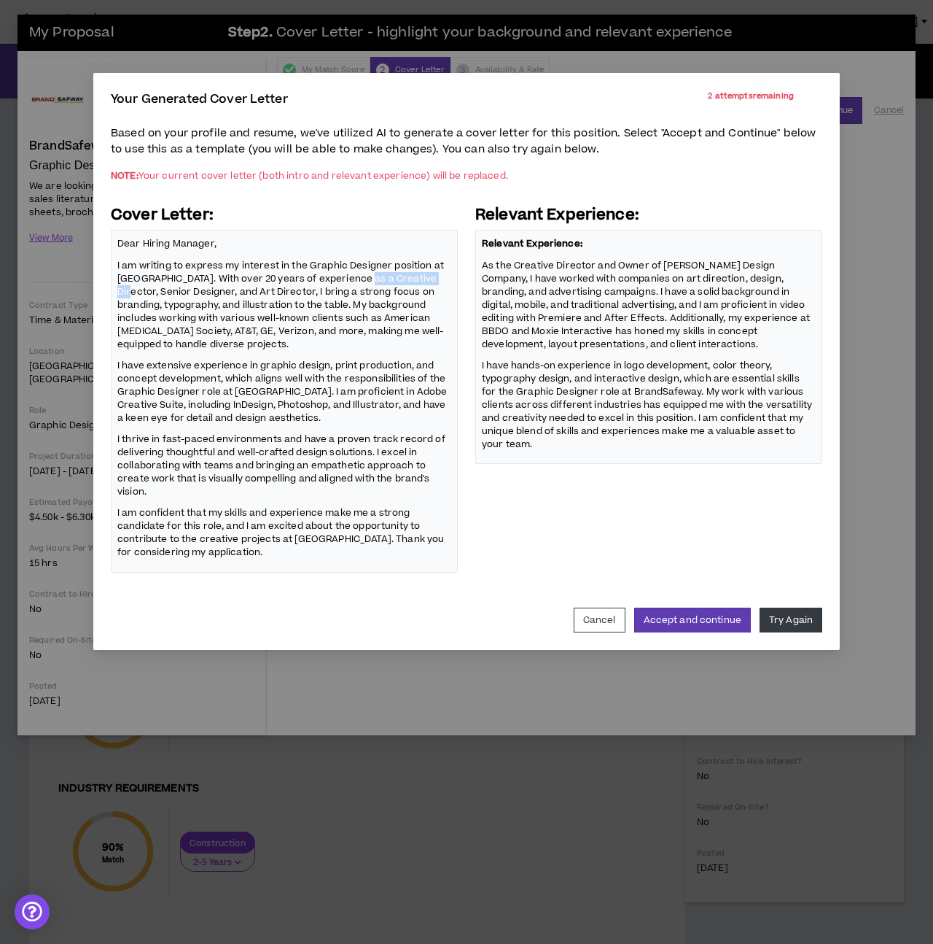
drag, startPoint x: 366, startPoint y: 278, endPoint x: 443, endPoint y: 277, distance: 77.3
click at [443, 277] on p "I am writing to express my interest in the Graphic Designer position at [GEOGRA…" at bounding box center [284, 304] width 334 height 94
click at [408, 276] on p "I am writing to express my interest in the Graphic Designer position at [GEOGRA…" at bounding box center [284, 304] width 334 height 94
drag, startPoint x: 408, startPoint y: 276, endPoint x: 443, endPoint y: 276, distance: 35.7
click at [443, 276] on p "I am writing to express my interest in the Graphic Designer position at [GEOGRA…" at bounding box center [284, 304] width 334 height 94
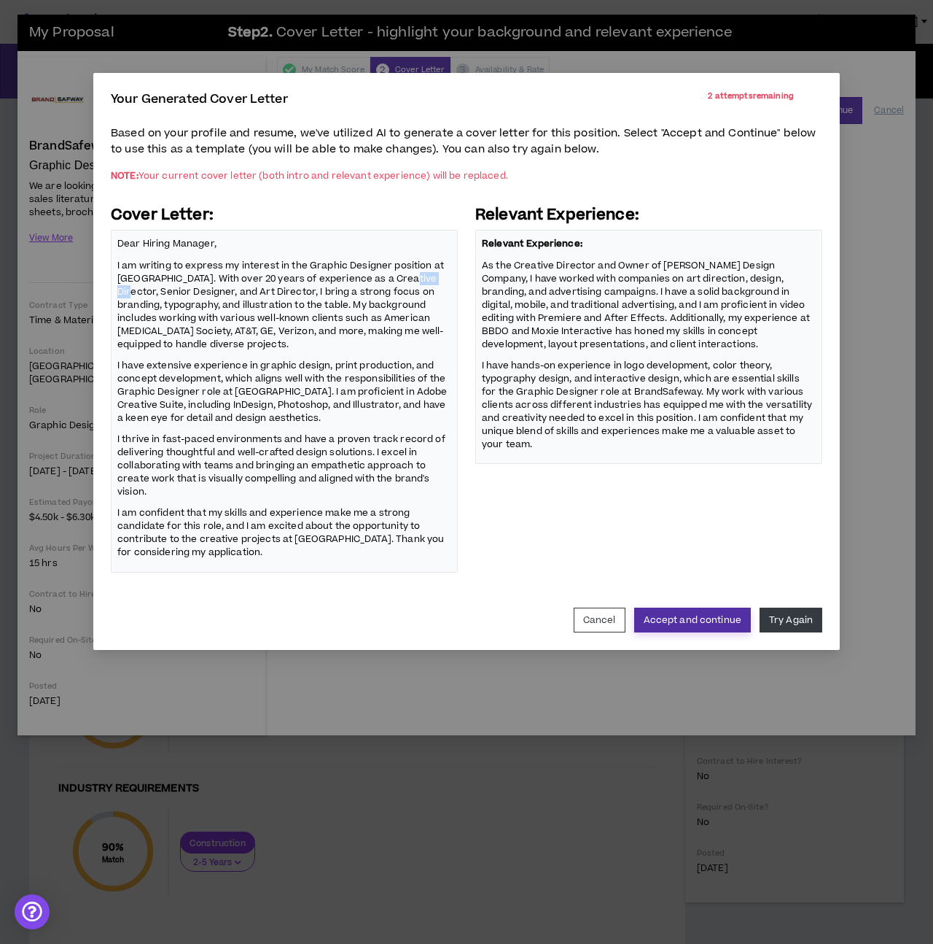
click at [707, 617] on button "Accept and continue" at bounding box center [692, 619] width 117 height 25
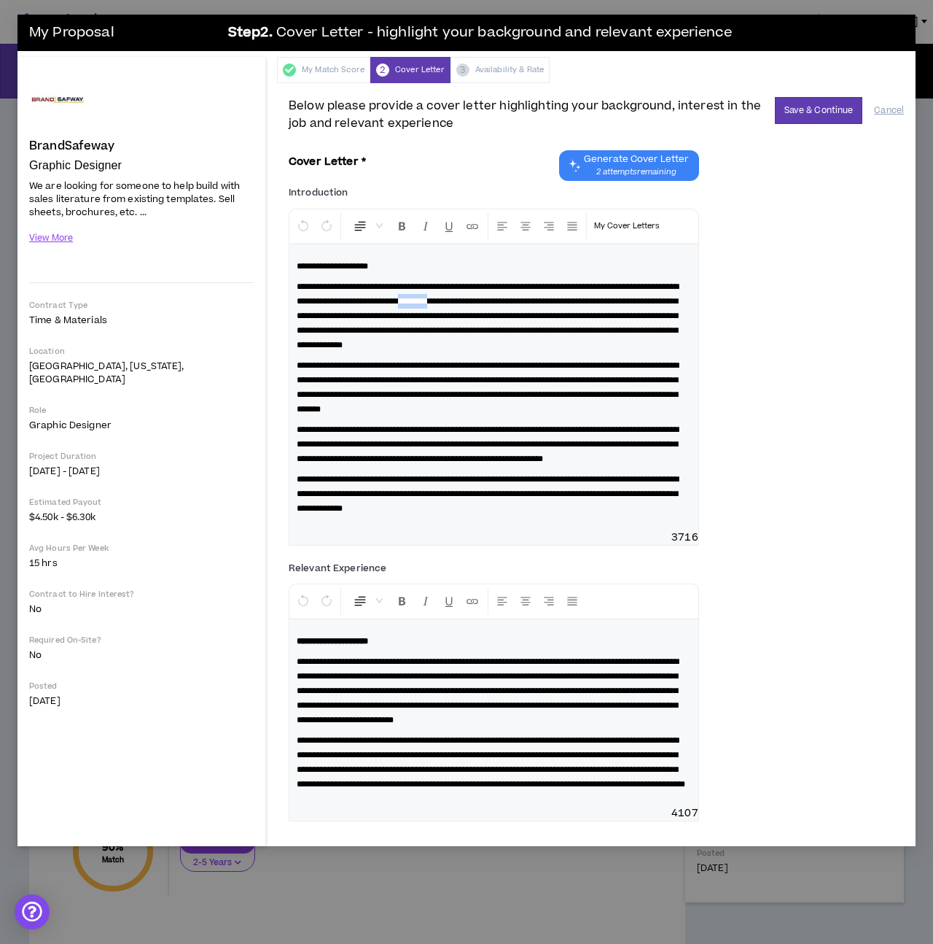
drag, startPoint x: 586, startPoint y: 300, endPoint x: 623, endPoint y: 300, distance: 37.2
click at [623, 300] on span "**********" at bounding box center [488, 315] width 382 height 67
drag, startPoint x: 427, startPoint y: 316, endPoint x: 562, endPoint y: 316, distance: 135.6
click at [562, 316] on span "**********" at bounding box center [488, 315] width 382 height 67
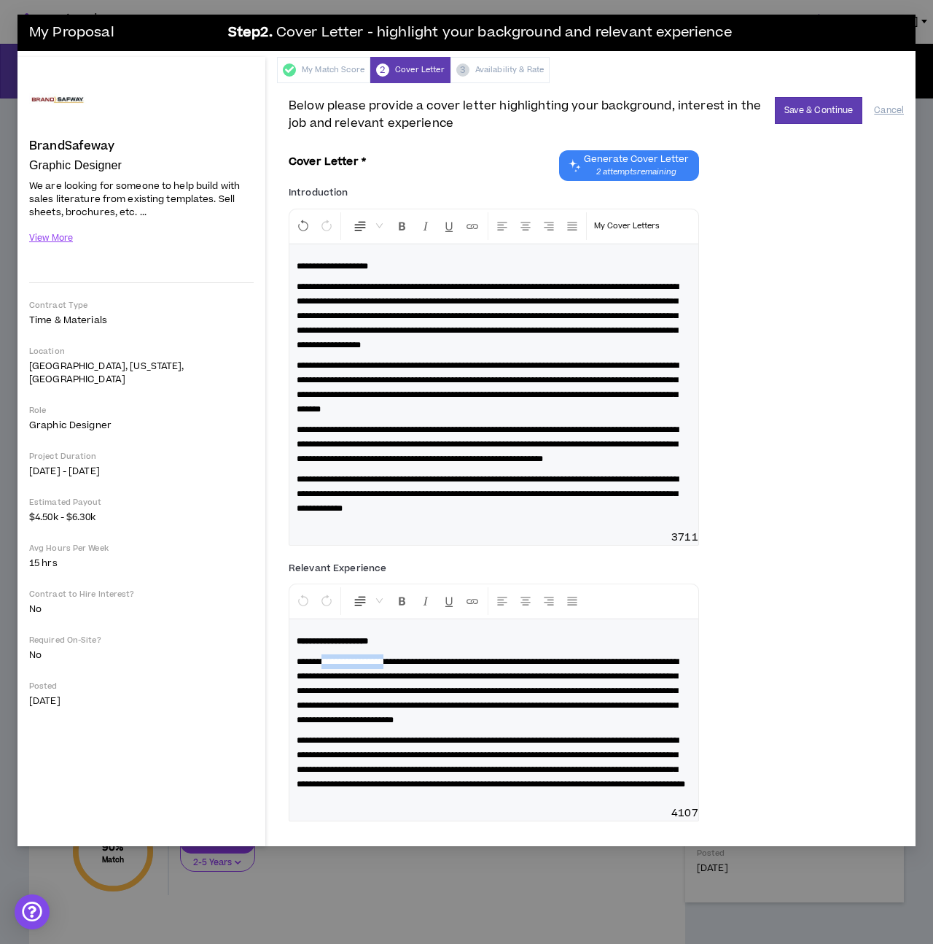
drag, startPoint x: 408, startPoint y: 686, endPoint x: 328, endPoint y: 688, distance: 79.5
click at [328, 688] on span "**********" at bounding box center [488, 690] width 382 height 67
click at [527, 688] on span "**********" at bounding box center [488, 690] width 382 height 67
drag, startPoint x: 621, startPoint y: 691, endPoint x: 664, endPoint y: 691, distance: 43.8
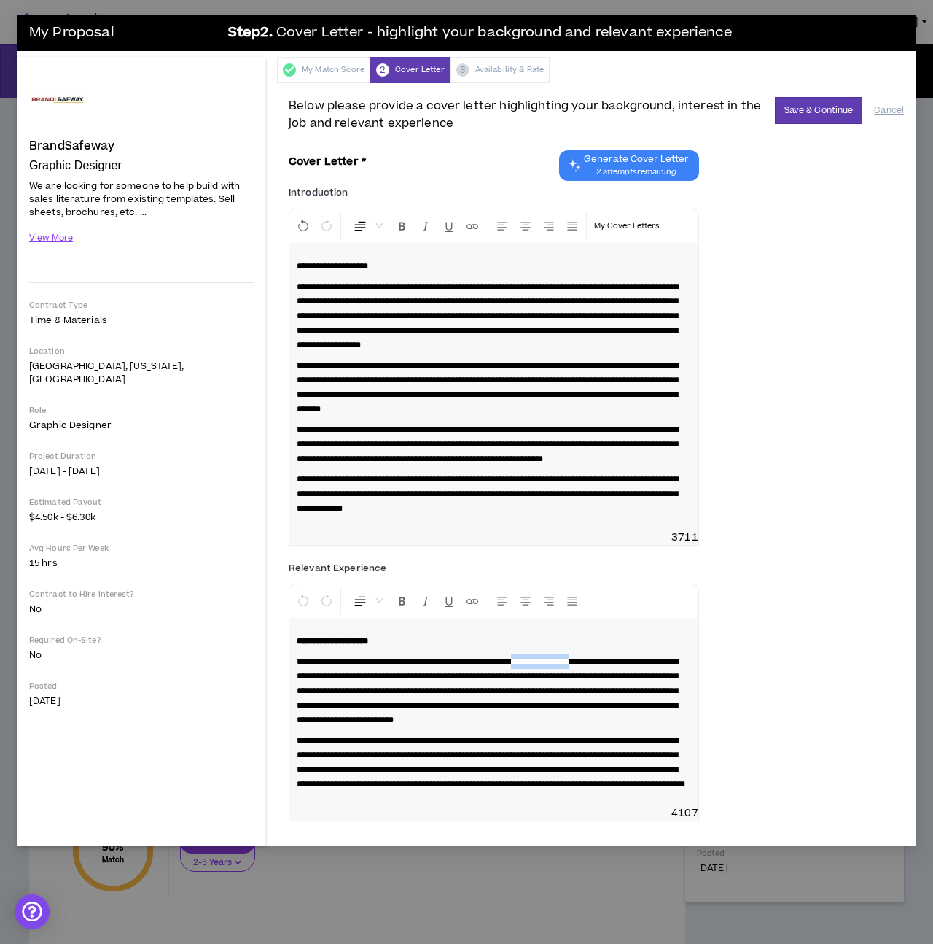
click at [664, 691] on span "**********" at bounding box center [488, 690] width 382 height 67
click at [499, 708] on span "**********" at bounding box center [488, 690] width 382 height 67
drag, startPoint x: 470, startPoint y: 703, endPoint x: 548, endPoint y: 703, distance: 78.8
click at [548, 703] on span "**********" at bounding box center [488, 690] width 382 height 67
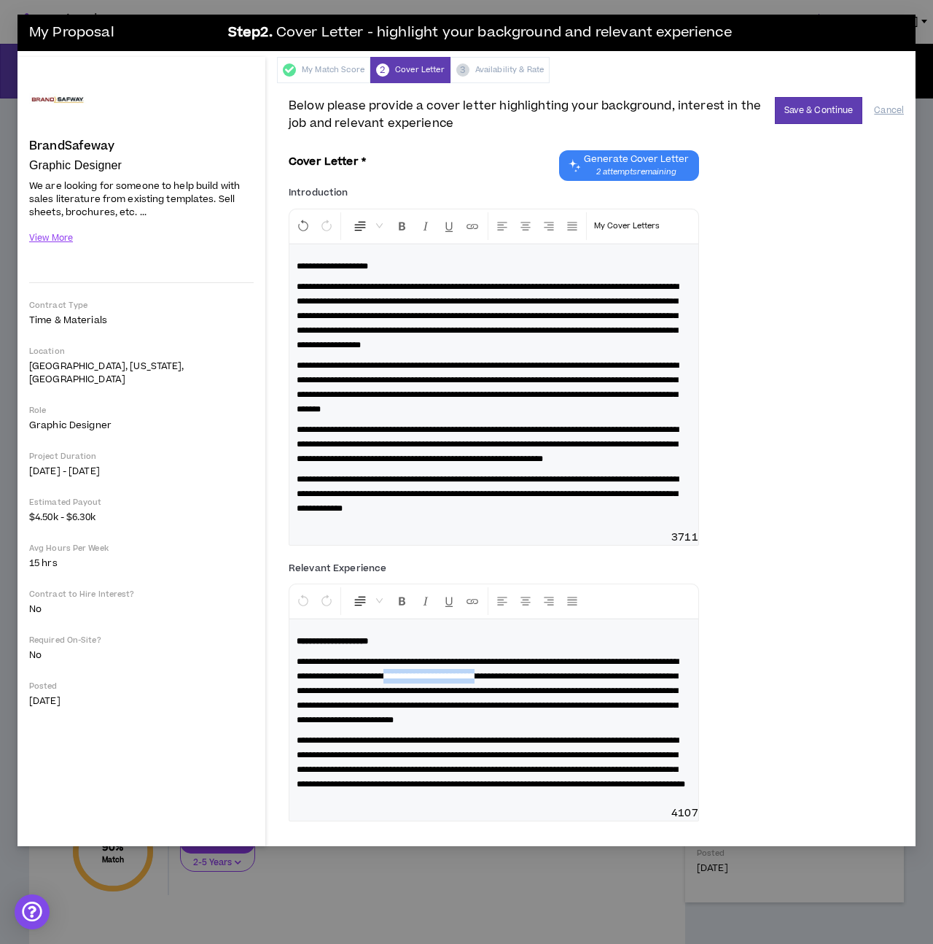
drag, startPoint x: 520, startPoint y: 705, endPoint x: 642, endPoint y: 704, distance: 122.5
click at [642, 704] on span "**********" at bounding box center [488, 690] width 382 height 67
drag, startPoint x: 320, startPoint y: 720, endPoint x: 415, endPoint y: 720, distance: 94.8
click at [415, 720] on span "**********" at bounding box center [488, 690] width 382 height 67
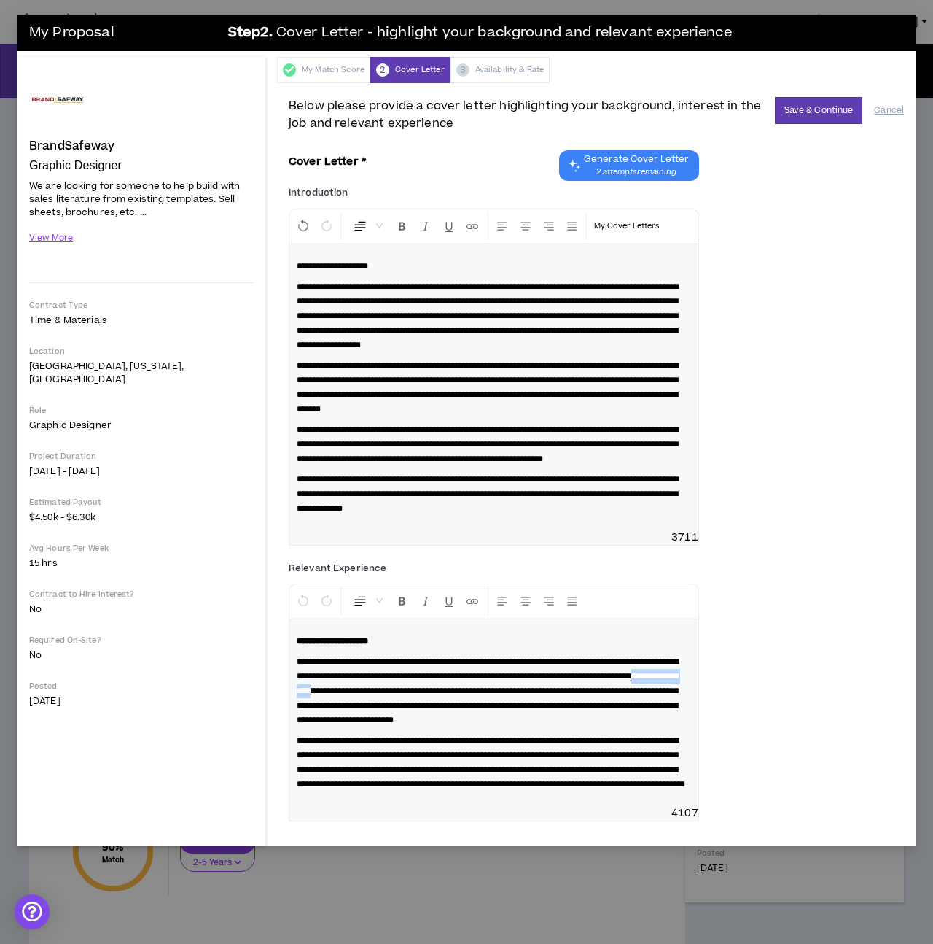
drag, startPoint x: 450, startPoint y: 720, endPoint x: 526, endPoint y: 720, distance: 75.8
click at [526, 720] on span "**********" at bounding box center [488, 690] width 382 height 67
drag, startPoint x: 564, startPoint y: 718, endPoint x: 370, endPoint y: 736, distance: 194.0
click at [370, 724] on span "**********" at bounding box center [488, 690] width 382 height 67
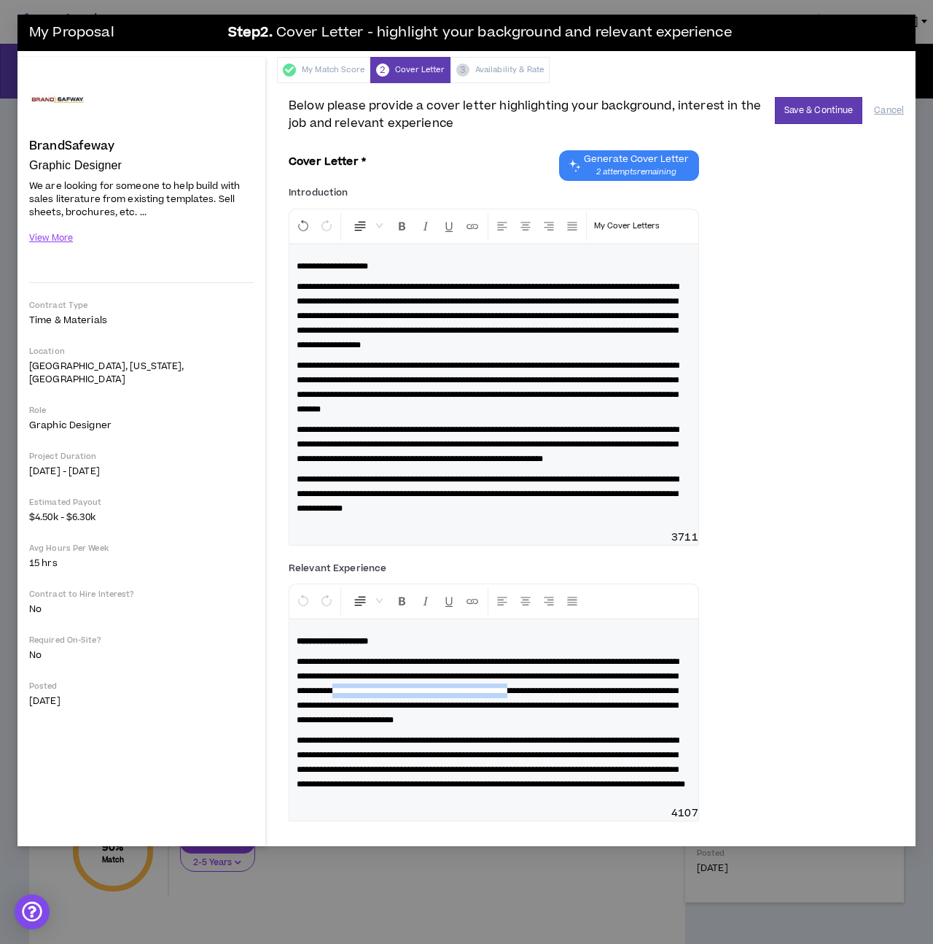
click at [370, 724] on span "**********" at bounding box center [488, 690] width 382 height 67
drag, startPoint x: 370, startPoint y: 736, endPoint x: 537, endPoint y: 738, distance: 166.3
click at [537, 724] on span "**********" at bounding box center [488, 690] width 382 height 67
drag, startPoint x: 502, startPoint y: 738, endPoint x: 626, endPoint y: 738, distance: 123.2
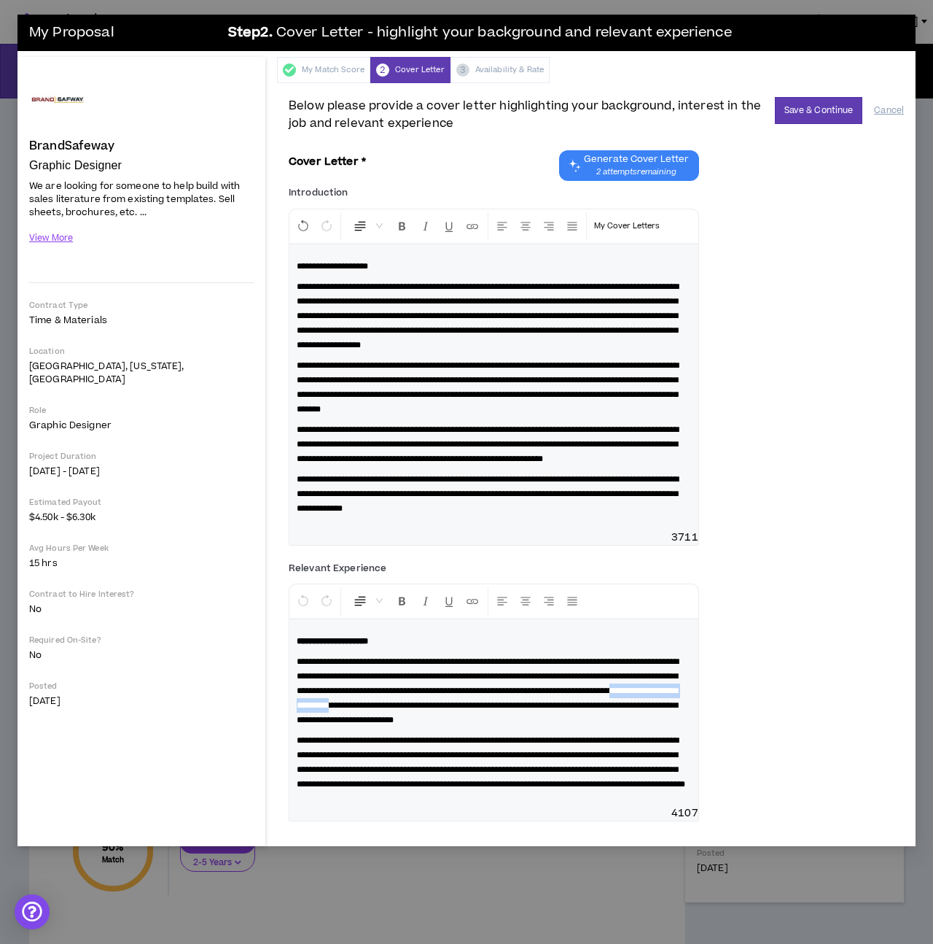
click at [626, 724] on span "**********" at bounding box center [488, 690] width 382 height 67
drag, startPoint x: 339, startPoint y: 750, endPoint x: 618, endPoint y: 758, distance: 278.7
click at [618, 727] on p "**********" at bounding box center [494, 690] width 395 height 73
click at [474, 727] on p "**********" at bounding box center [494, 690] width 395 height 73
drag, startPoint x: 369, startPoint y: 813, endPoint x: 503, endPoint y: 812, distance: 134.2
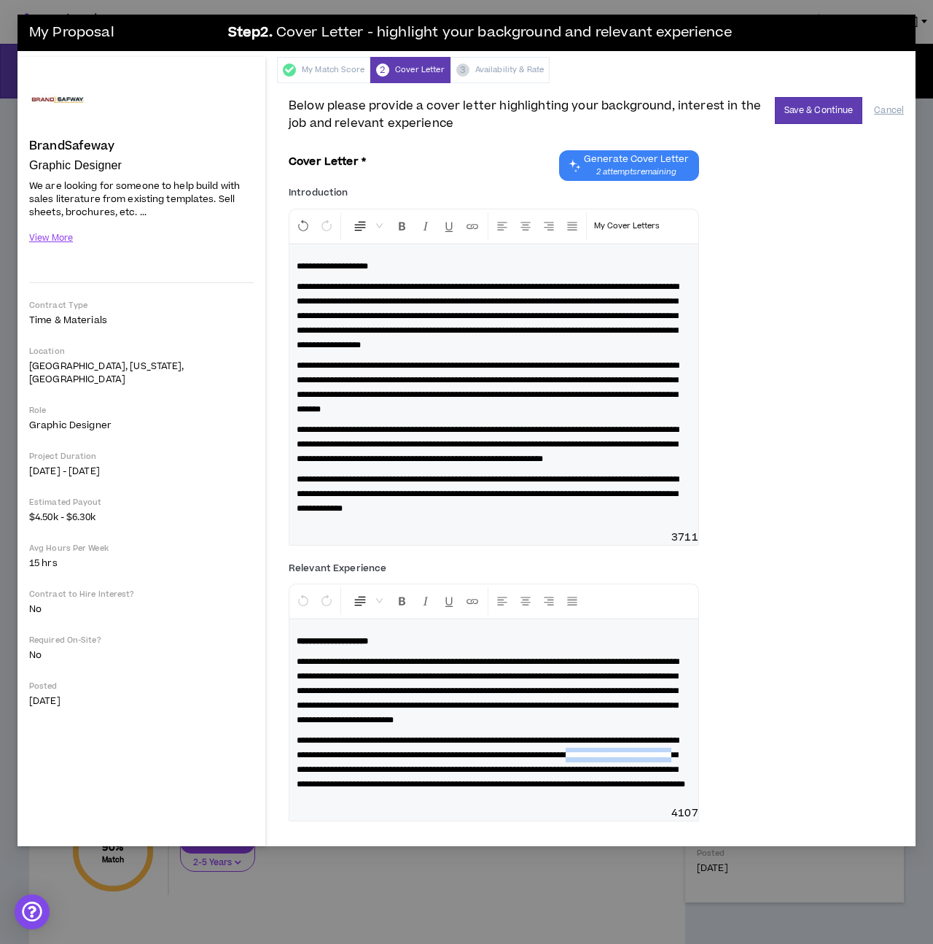
click at [503, 788] on span "**********" at bounding box center [491, 762] width 389 height 53
click at [494, 788] on span "**********" at bounding box center [491, 762] width 389 height 53
click at [707, 832] on div "**********" at bounding box center [596, 694] width 615 height 276
drag, startPoint x: 493, startPoint y: 807, endPoint x: 373, endPoint y: 829, distance: 121.6
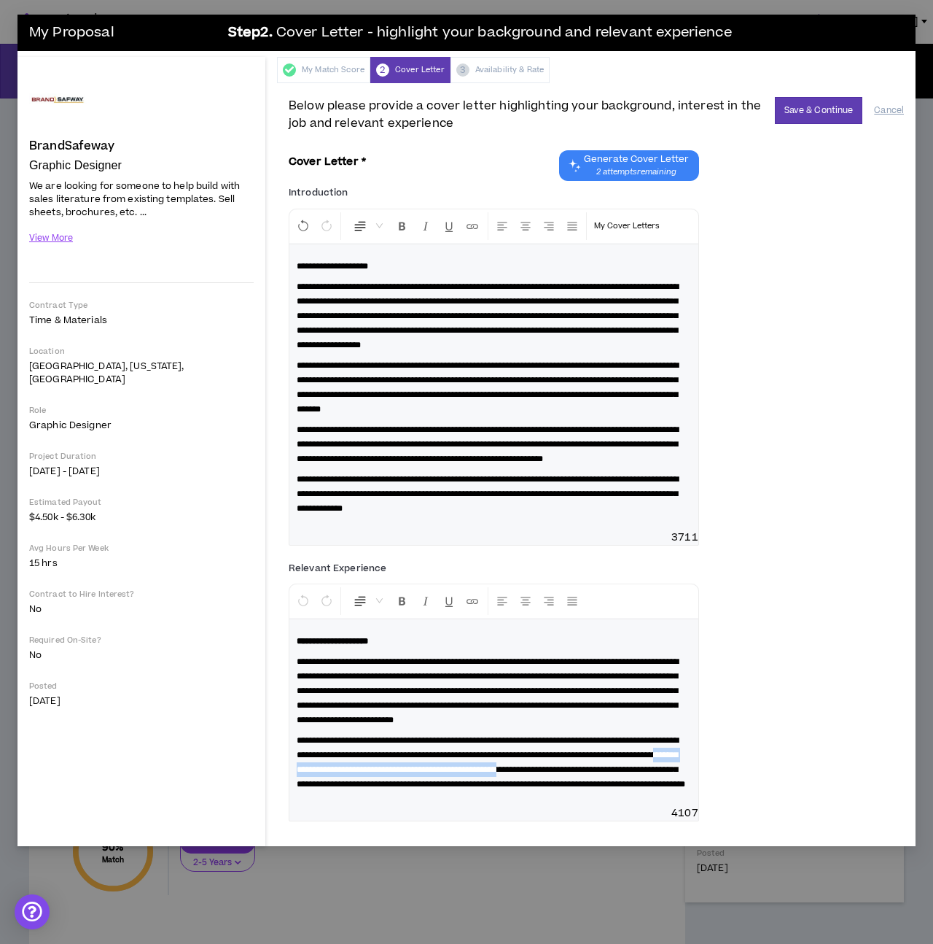
click at [373, 788] on span "**********" at bounding box center [491, 762] width 389 height 53
drag, startPoint x: 326, startPoint y: 828, endPoint x: 442, endPoint y: 828, distance: 115.9
click at [442, 788] on span "**********" at bounding box center [491, 762] width 389 height 53
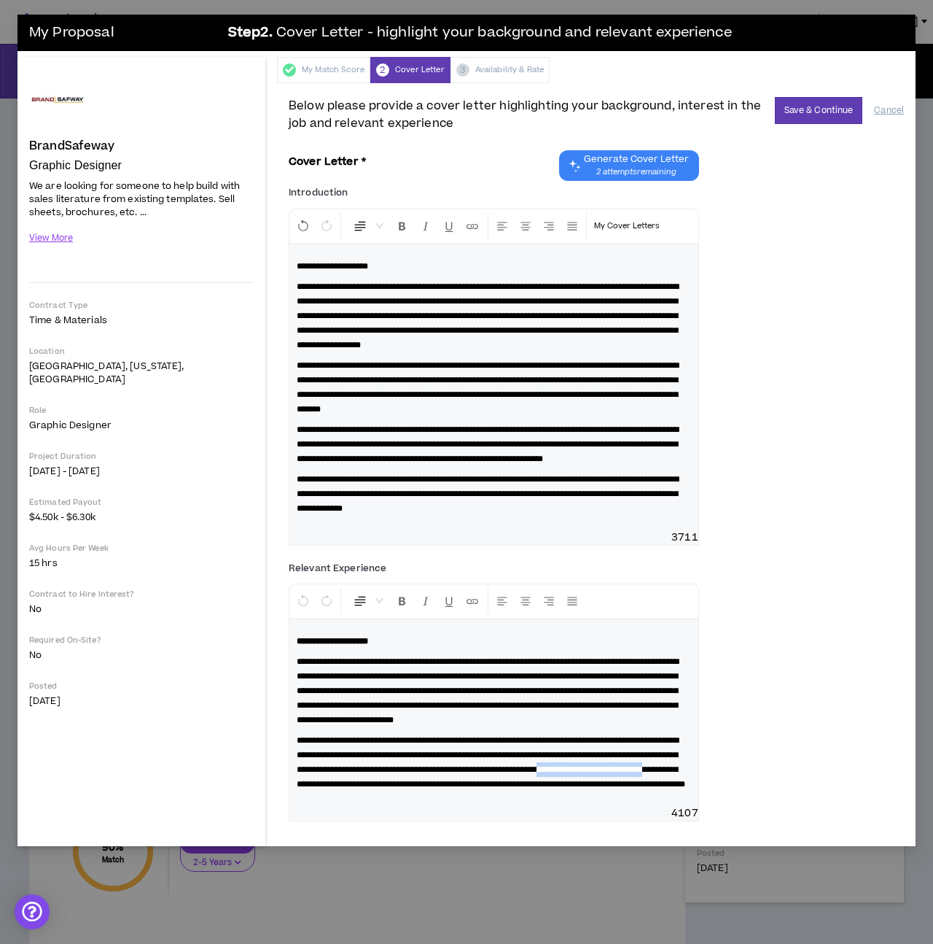
drag, startPoint x: 418, startPoint y: 829, endPoint x: 547, endPoint y: 825, distance: 129.1
click at [547, 788] on span "**********" at bounding box center [491, 762] width 389 height 53
click at [807, 106] on button "Save & Continue" at bounding box center [819, 110] width 88 height 27
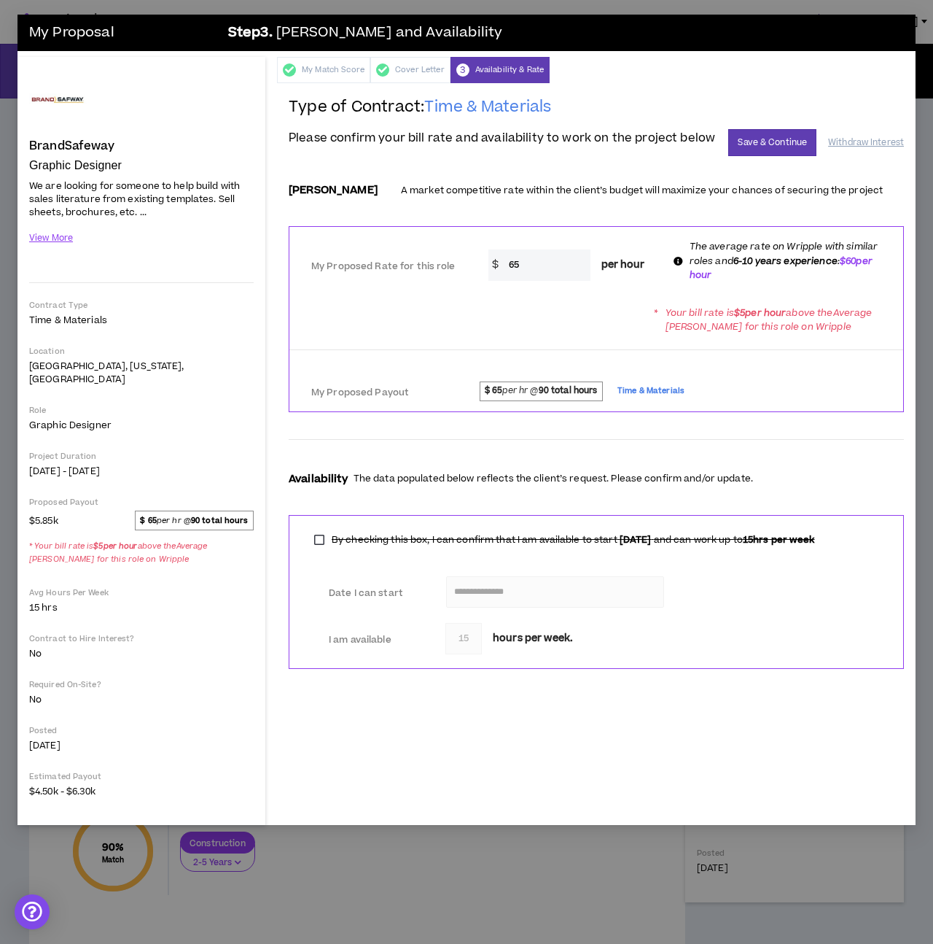
drag, startPoint x: 524, startPoint y: 265, endPoint x: 510, endPoint y: 263, distance: 14.2
click at [510, 263] on input "65" at bounding box center [546, 264] width 89 height 31
type input "60"
click at [53, 235] on button "View More" at bounding box center [51, 238] width 44 height 26
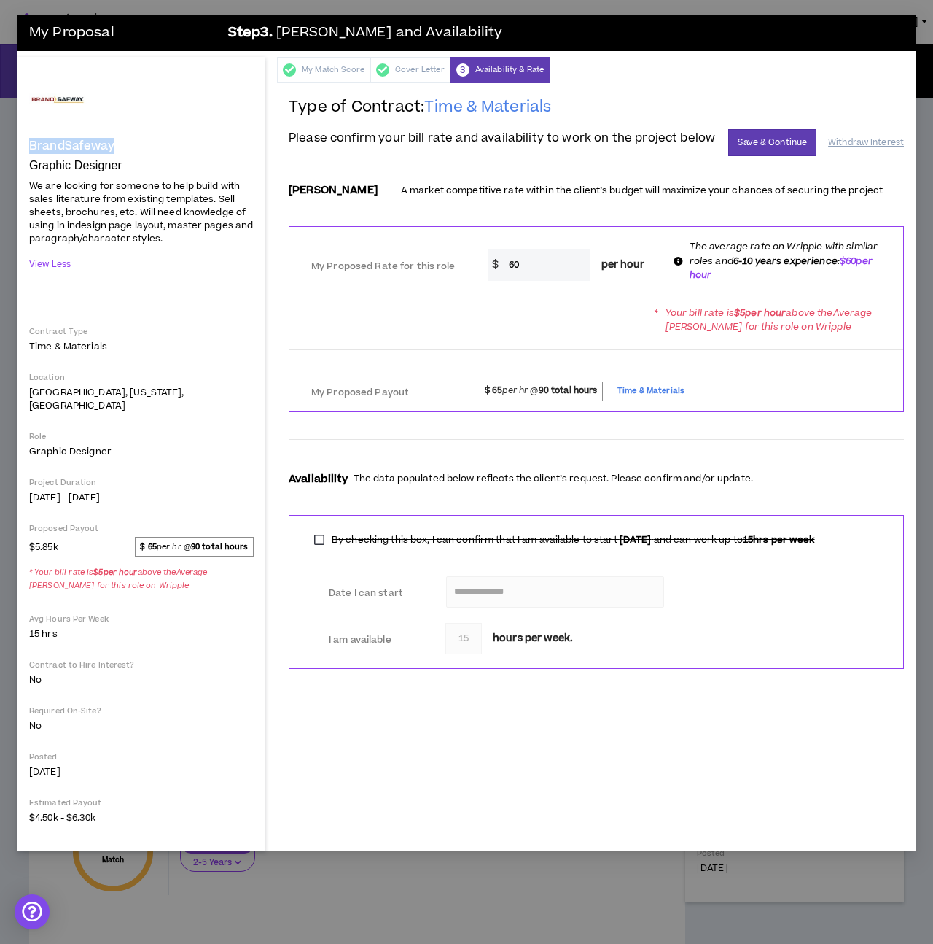
drag, startPoint x: 31, startPoint y: 146, endPoint x: 114, endPoint y: 144, distance: 83.9
click at [114, 144] on div "BrandSafeway" at bounding box center [141, 112] width 225 height 82
copy h4 "BrandSafeway"
drag, startPoint x: 123, startPoint y: 167, endPoint x: 4, endPoint y: 167, distance: 118.1
click at [4, 167] on div "My Proposal Step 3 . [PERSON_NAME] and Availability BrandSafeway Graphic Design…" at bounding box center [466, 472] width 933 height 944
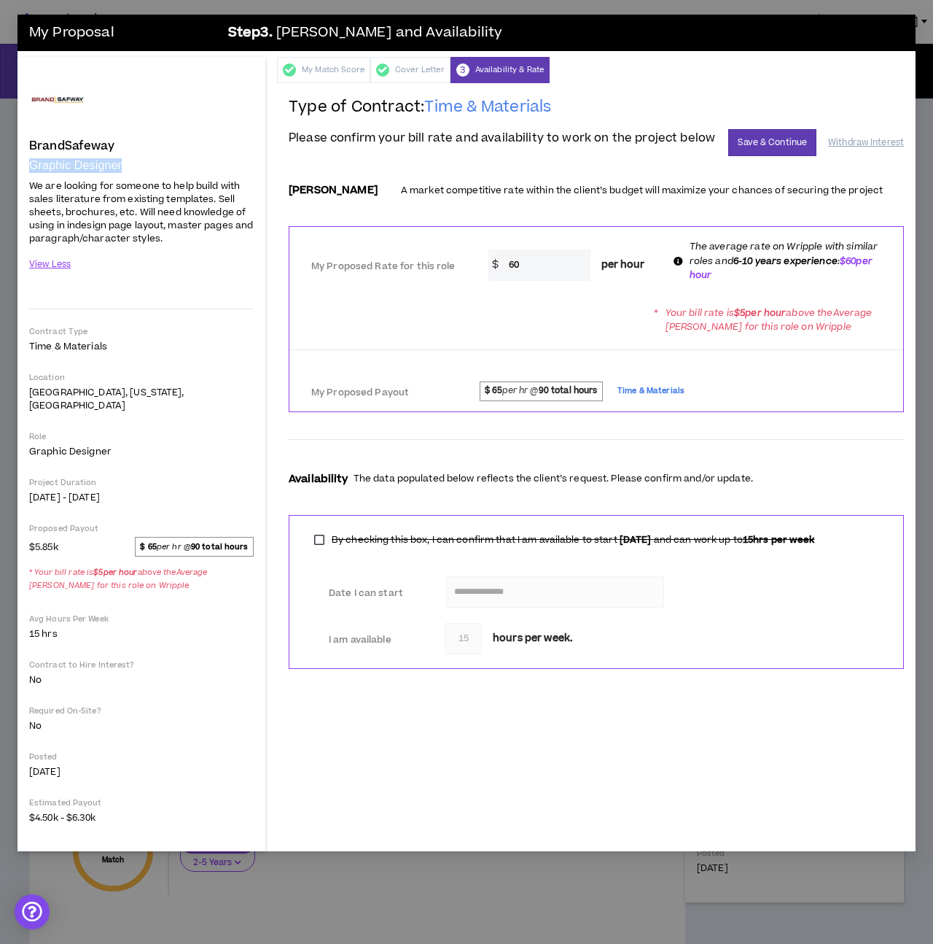
copy p "Graphic Designer"
click at [782, 141] on button "Save & Continue" at bounding box center [772, 142] width 88 height 27
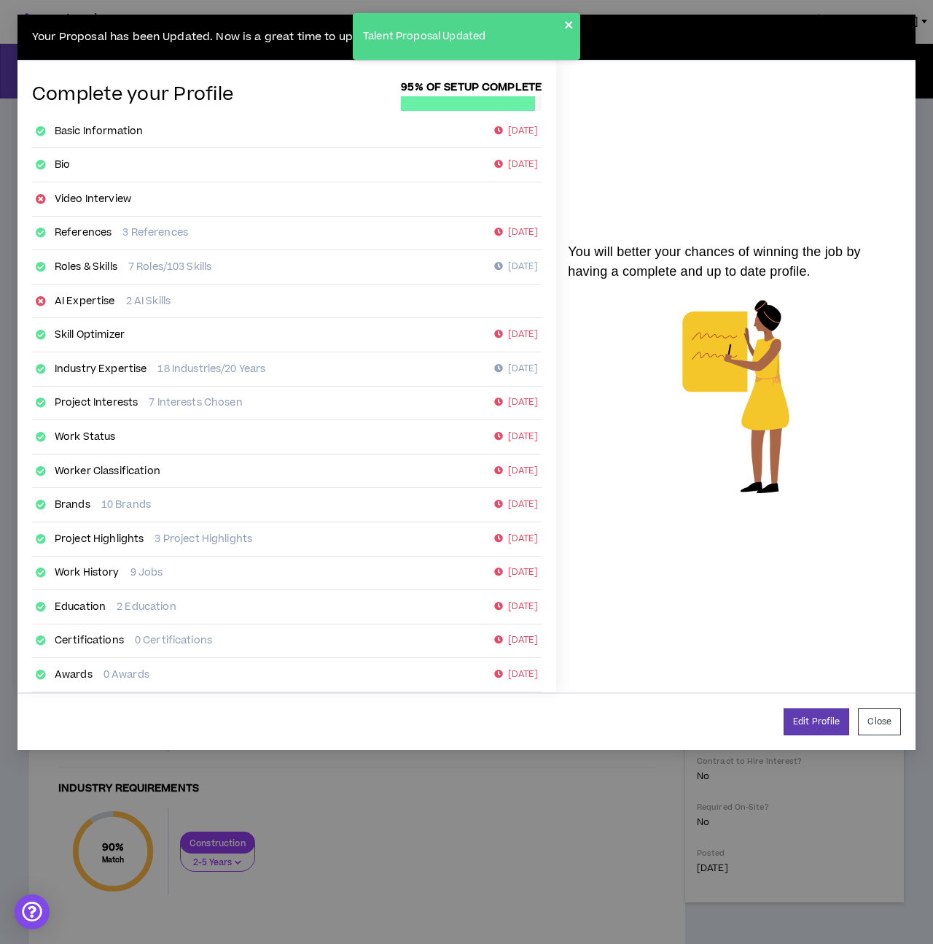
click at [573, 22] on icon "close" at bounding box center [569, 25] width 10 height 12
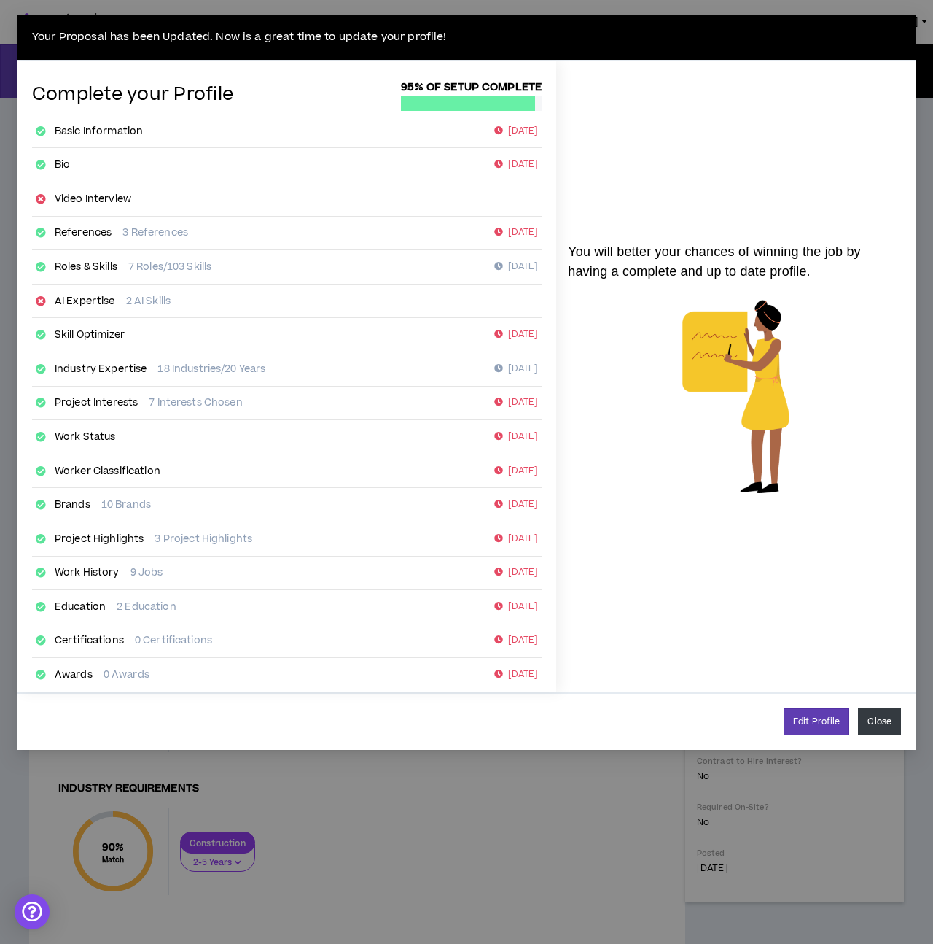
click at [882, 723] on button "Close" at bounding box center [879, 721] width 43 height 27
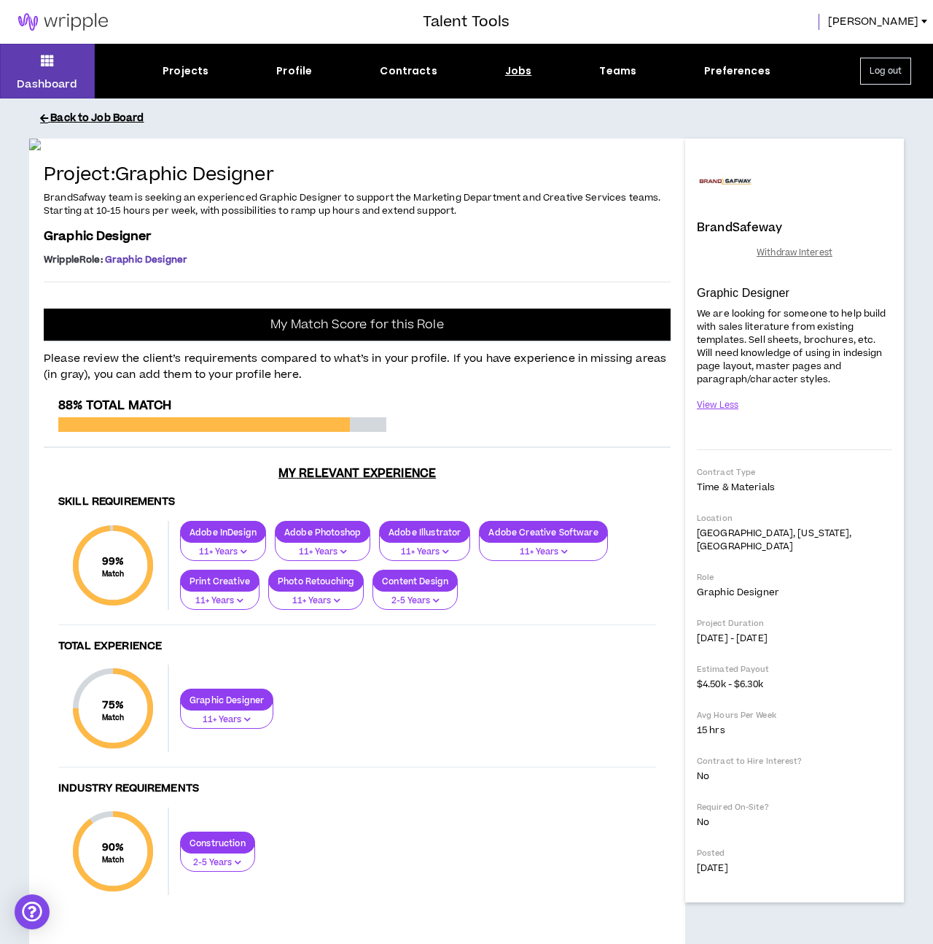
click at [91, 122] on button "Back to Job Board" at bounding box center [477, 119] width 875 height 26
click at [44, 67] on icon at bounding box center [47, 60] width 13 height 20
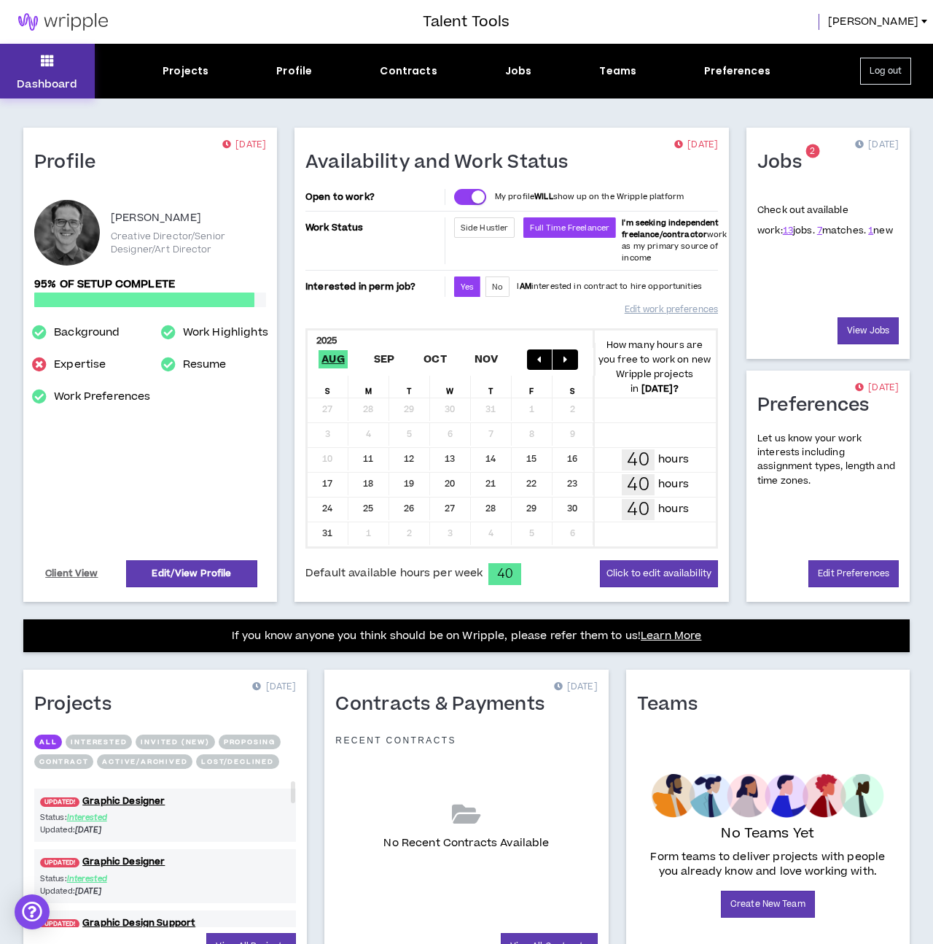
scroll to position [77, 0]
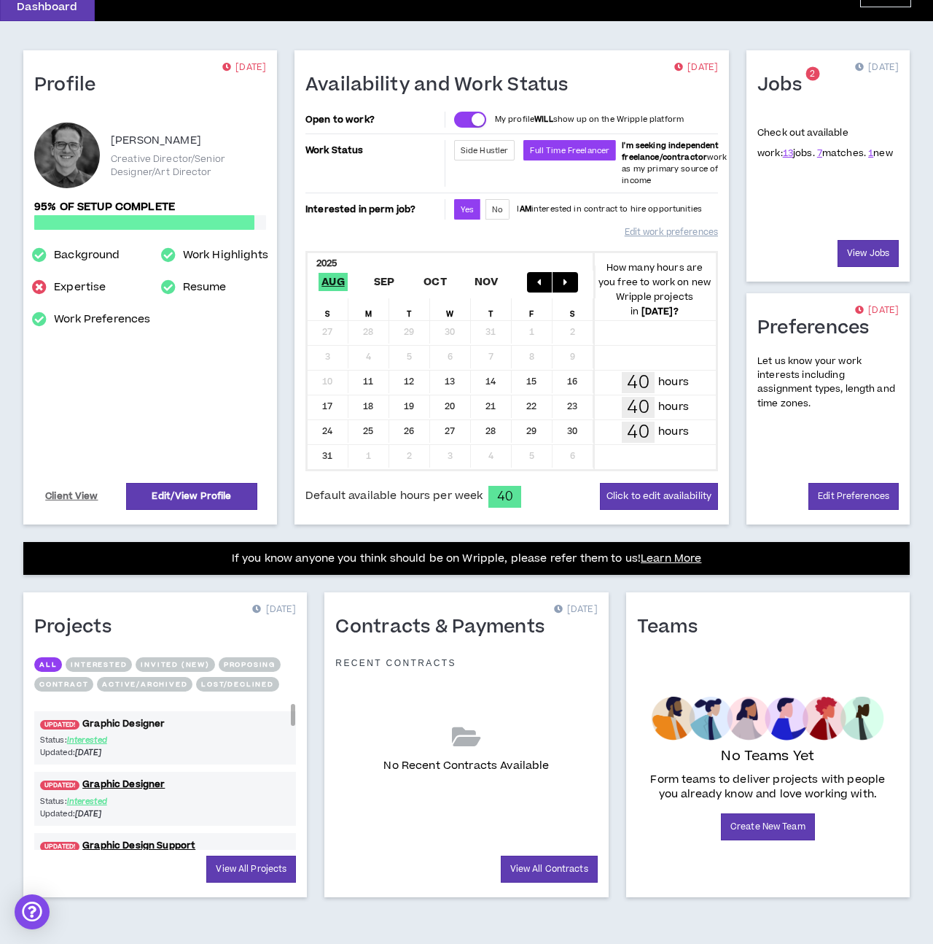
click at [133, 720] on link "UPDATED! Graphic Designer" at bounding box center [165, 724] width 262 height 14
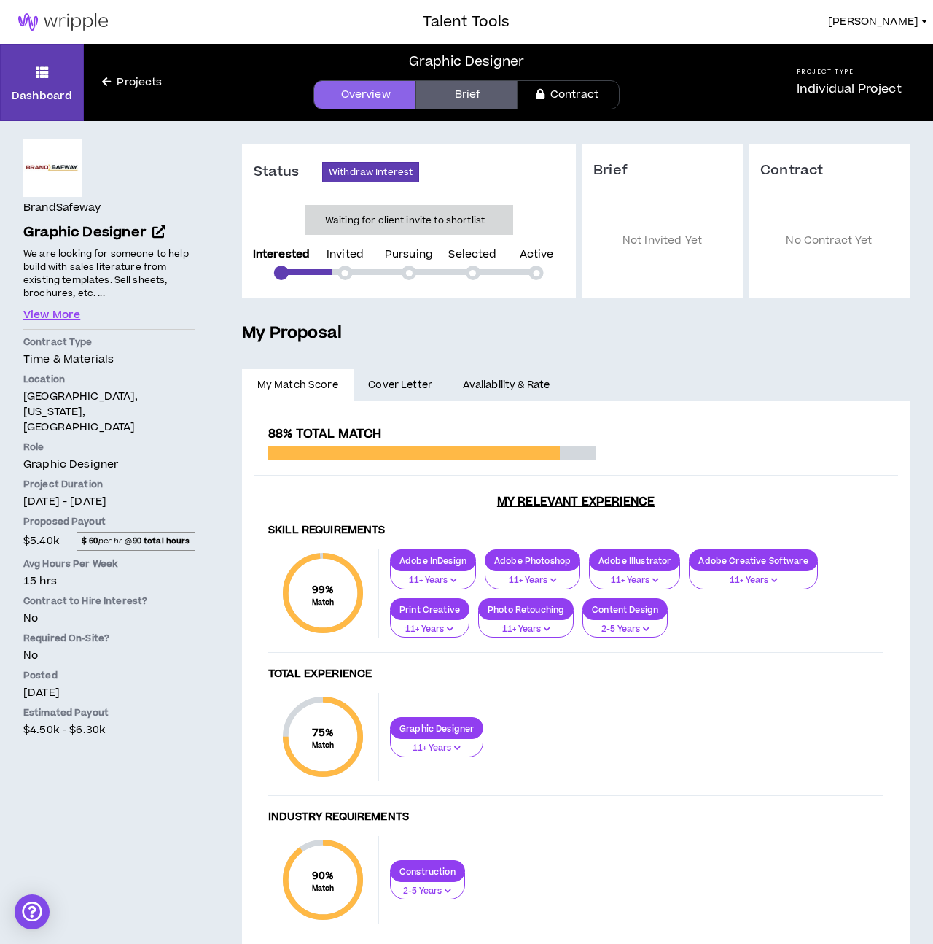
click at [405, 386] on span "Cover Letter" at bounding box center [400, 385] width 64 height 16
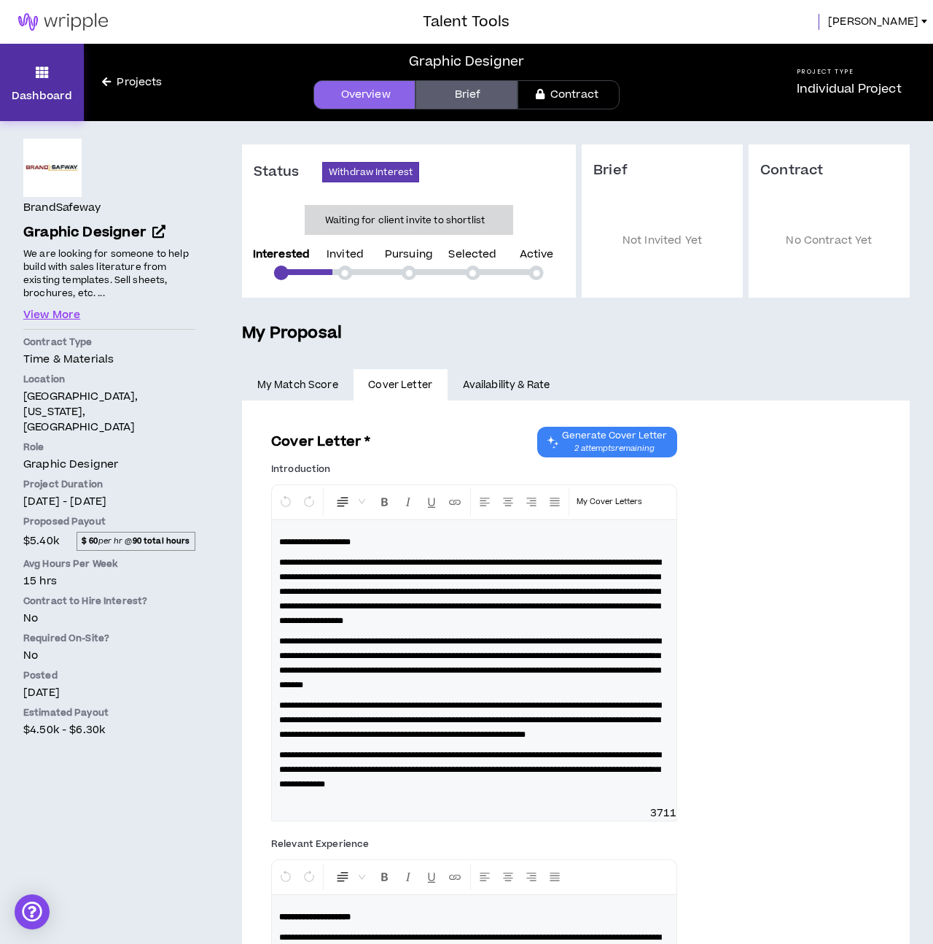
click at [44, 74] on icon at bounding box center [42, 72] width 13 height 20
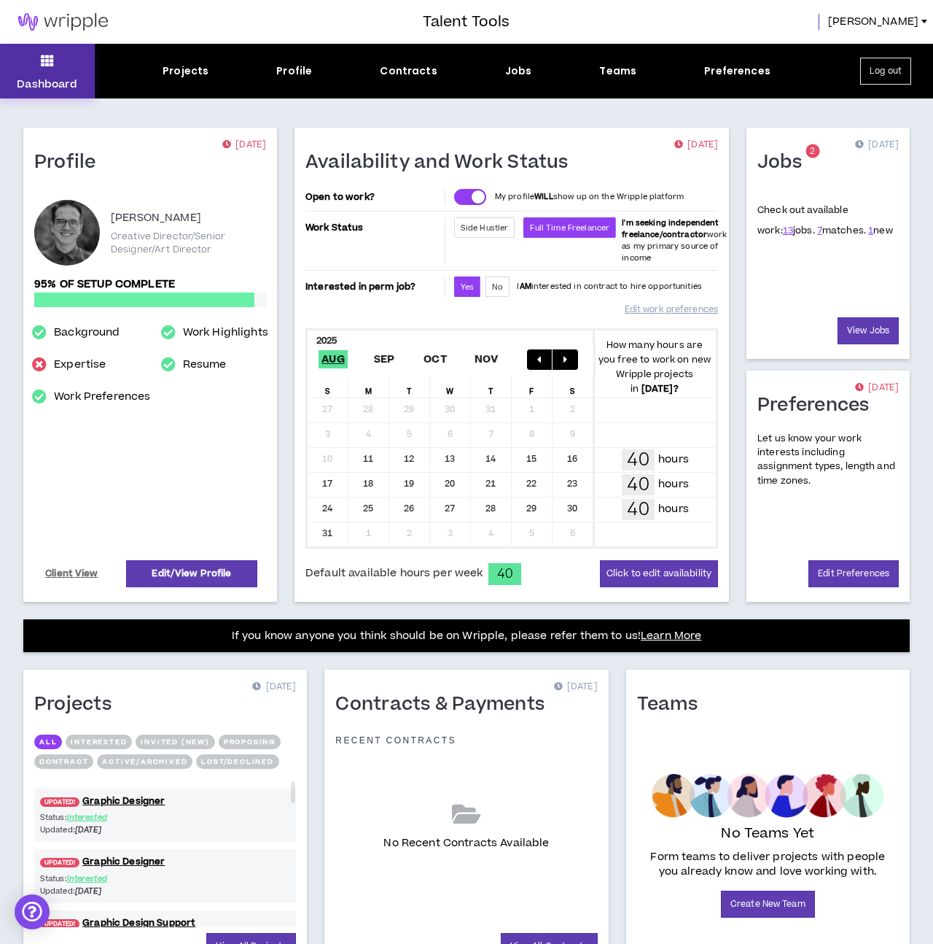
click at [61, 59] on button "Dashboard" at bounding box center [47, 71] width 95 height 55
click at [518, 66] on div "Jobs" at bounding box center [518, 70] width 27 height 15
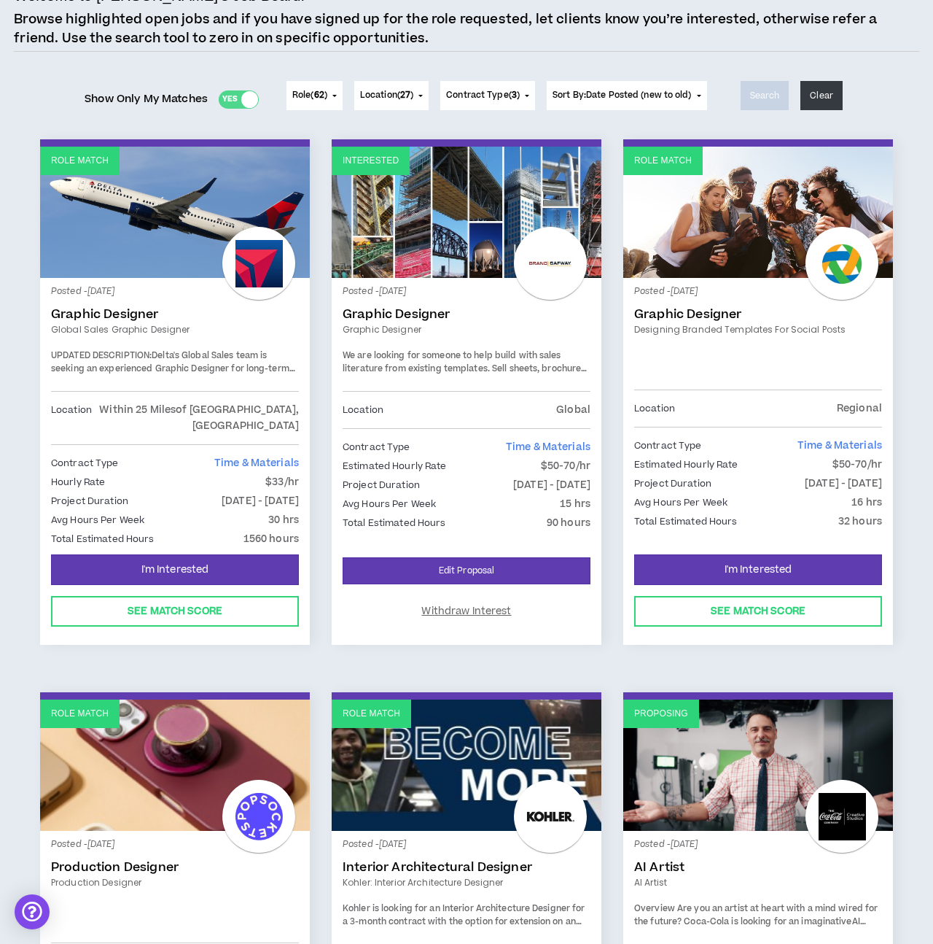
scroll to position [132, 0]
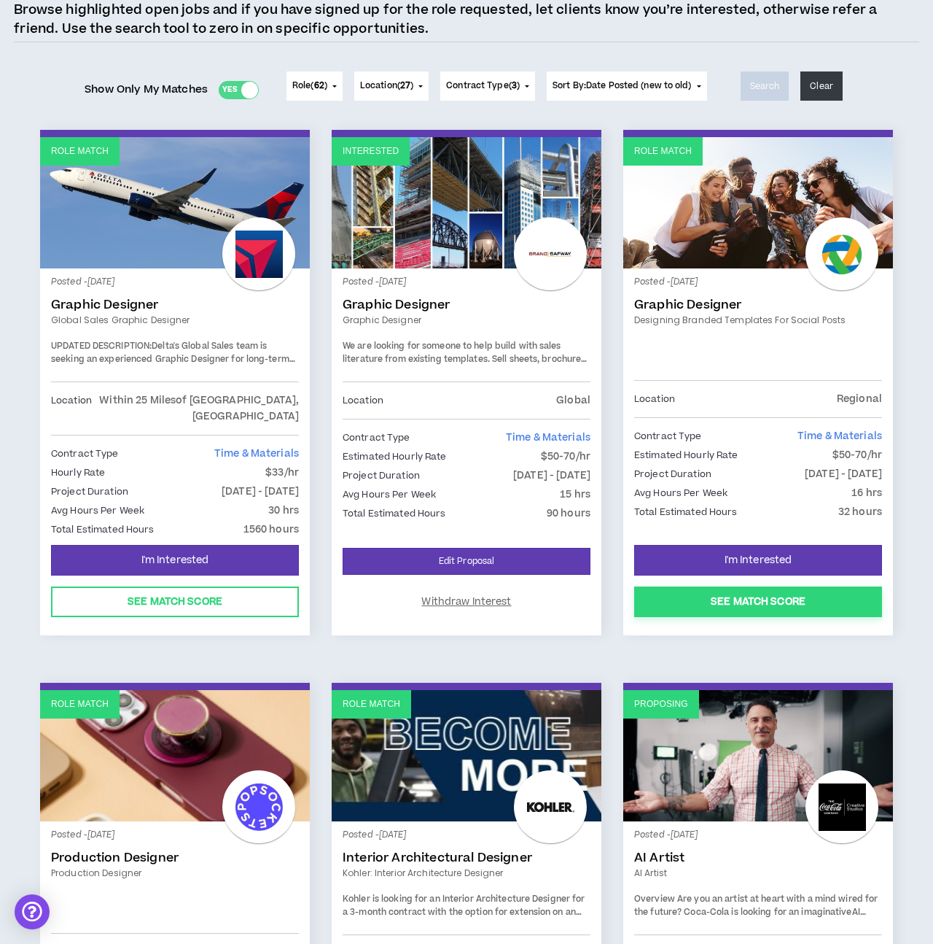
click at [785, 586] on button "See Match Score" at bounding box center [758, 601] width 248 height 31
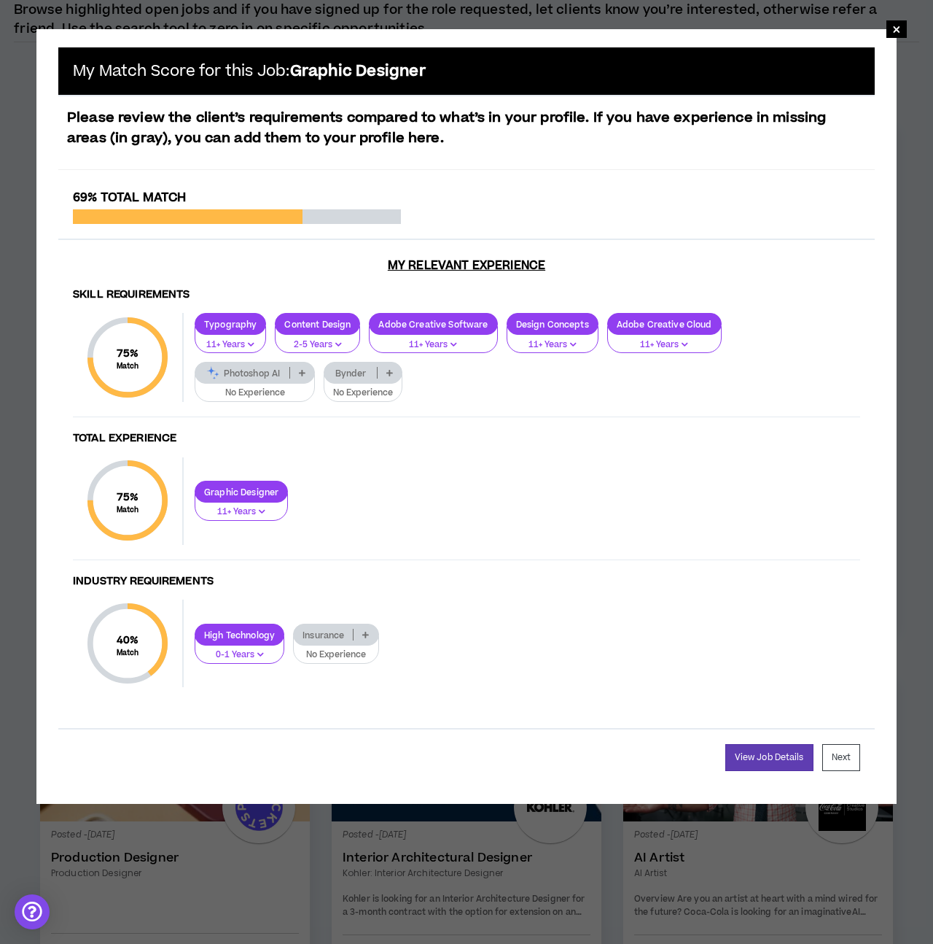
click at [306, 369] on icon at bounding box center [302, 372] width 7 height 7
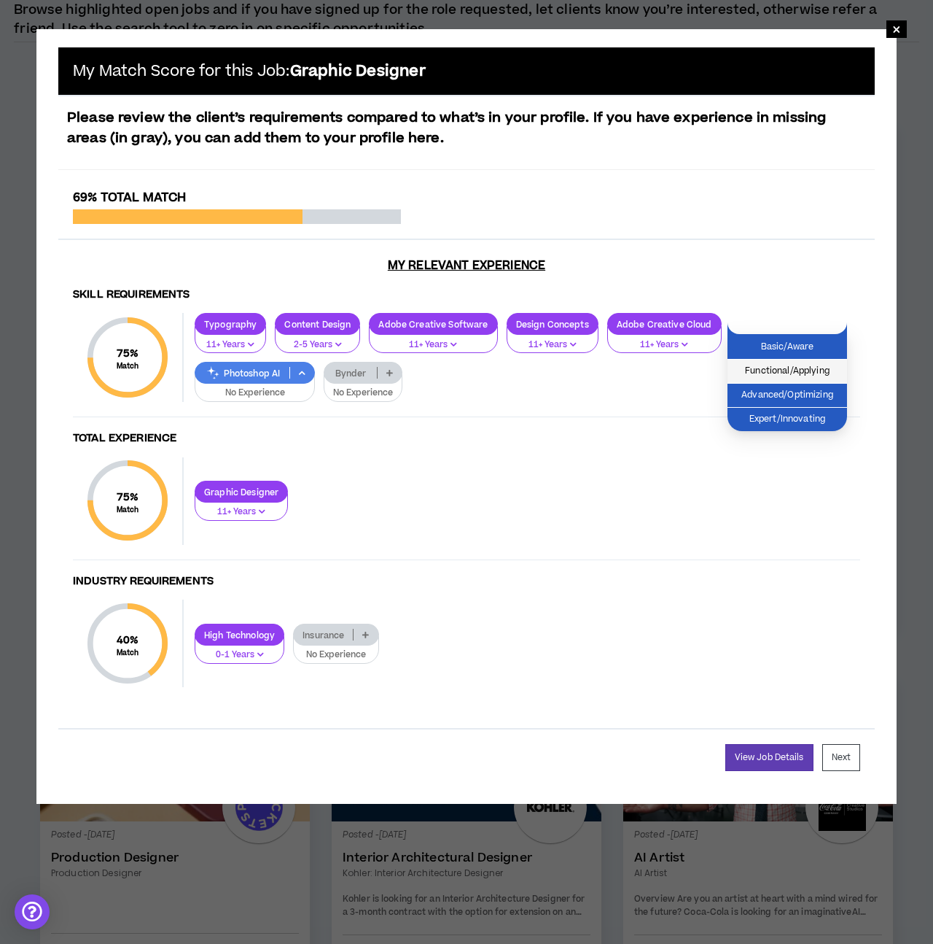
click at [815, 372] on span "Functional/Applying" at bounding box center [788, 371] width 102 height 16
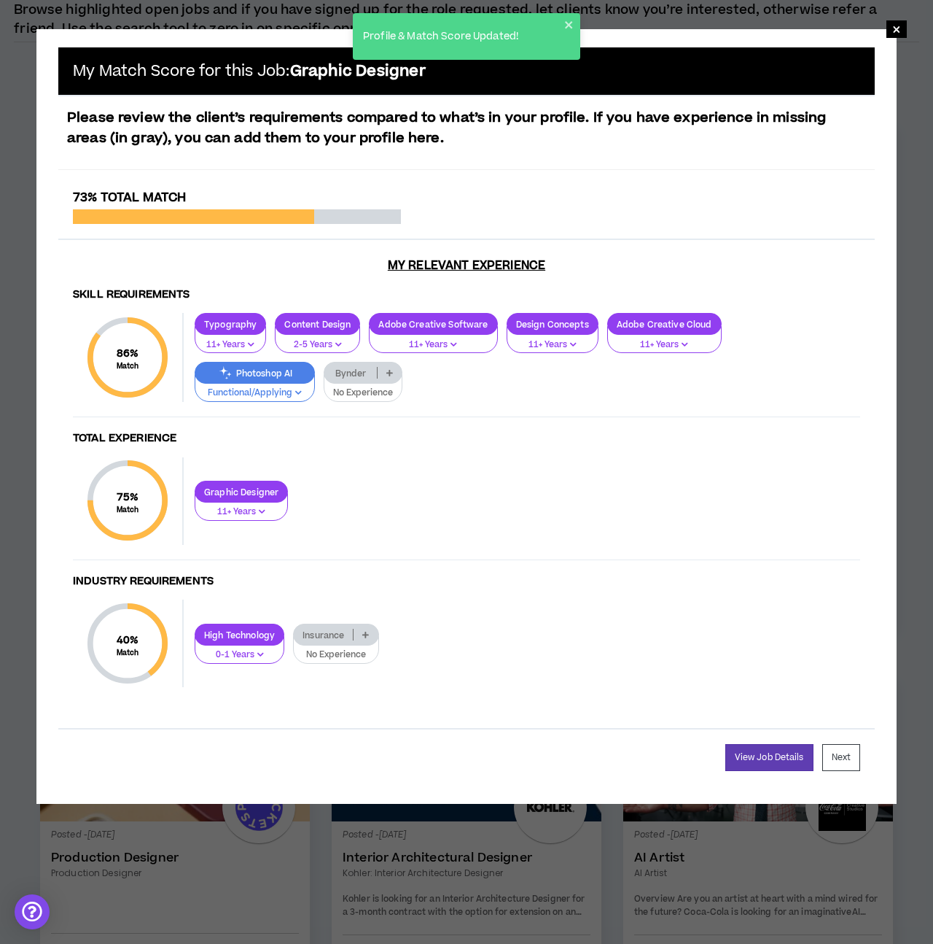
click at [314, 368] on p "Photoshop AI" at bounding box center [254, 373] width 119 height 11
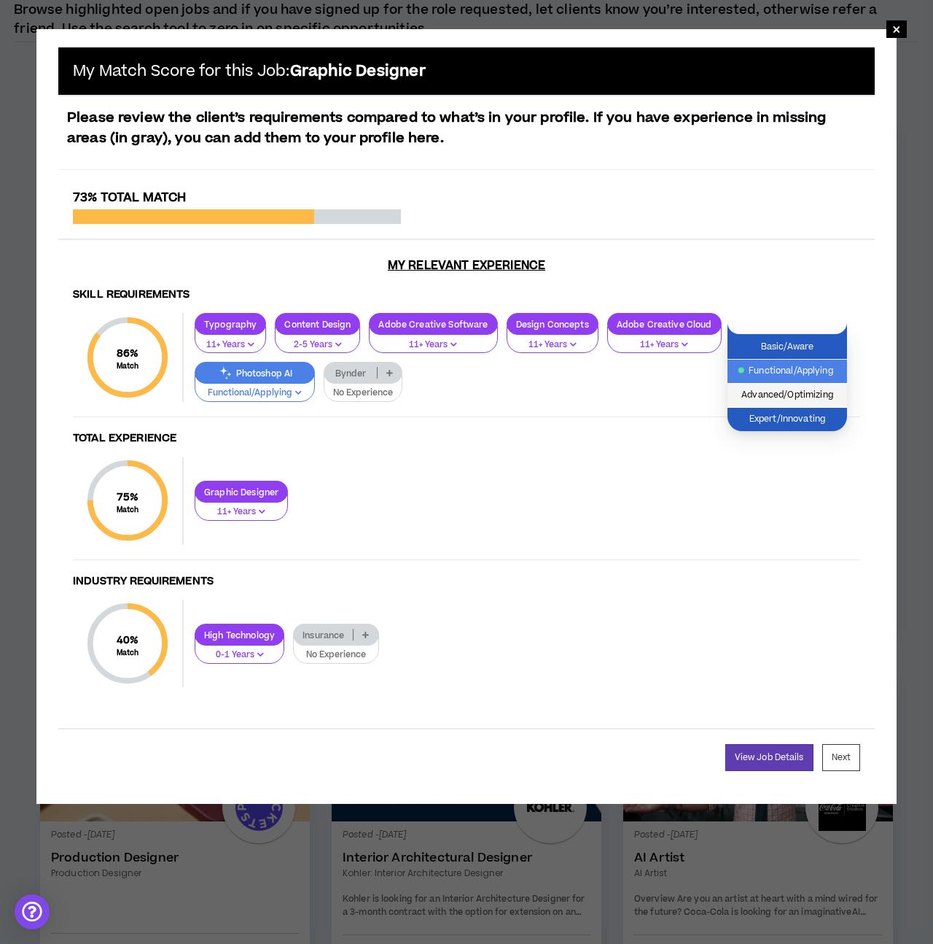
click at [812, 395] on span "Advanced/Optimizing" at bounding box center [788, 395] width 102 height 16
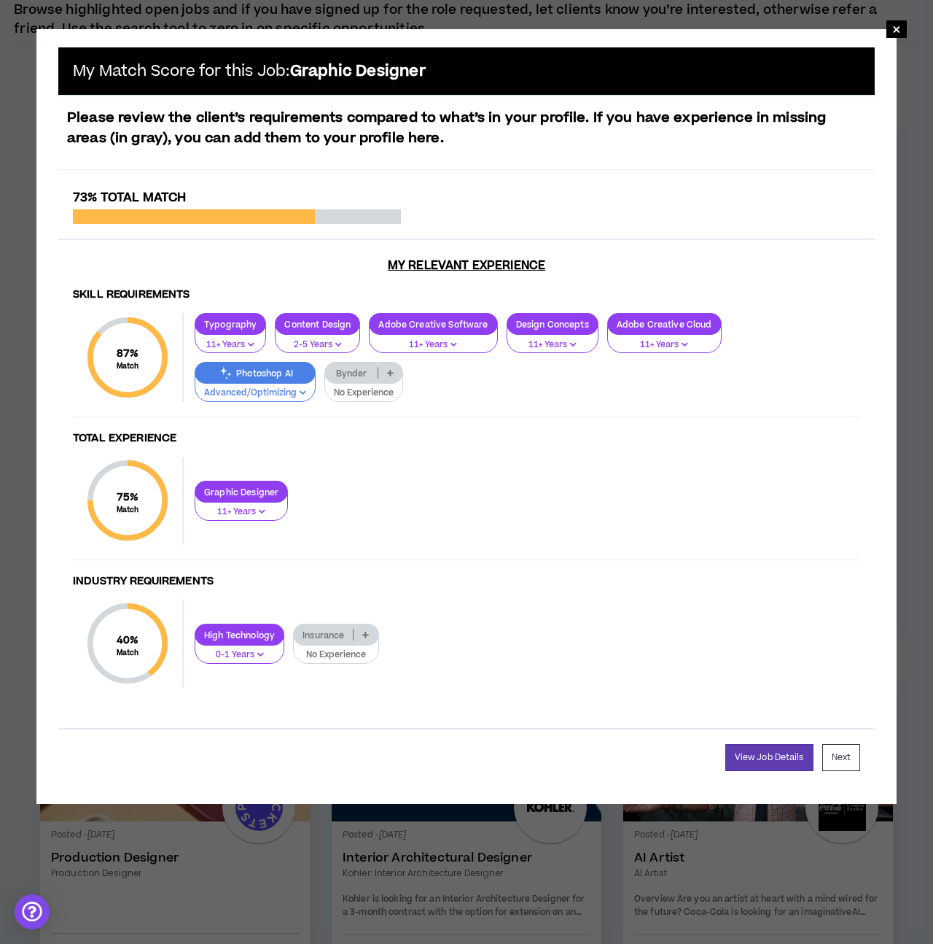
click at [258, 656] on icon "button" at bounding box center [260, 653] width 7 height 7
click at [287, 575] on h4 "Industry Requirements" at bounding box center [467, 582] width 788 height 14
click at [252, 634] on p "High Technology" at bounding box center [239, 634] width 88 height 11
click at [240, 683] on span "2-5 Years" at bounding box center [240, 682] width 72 height 16
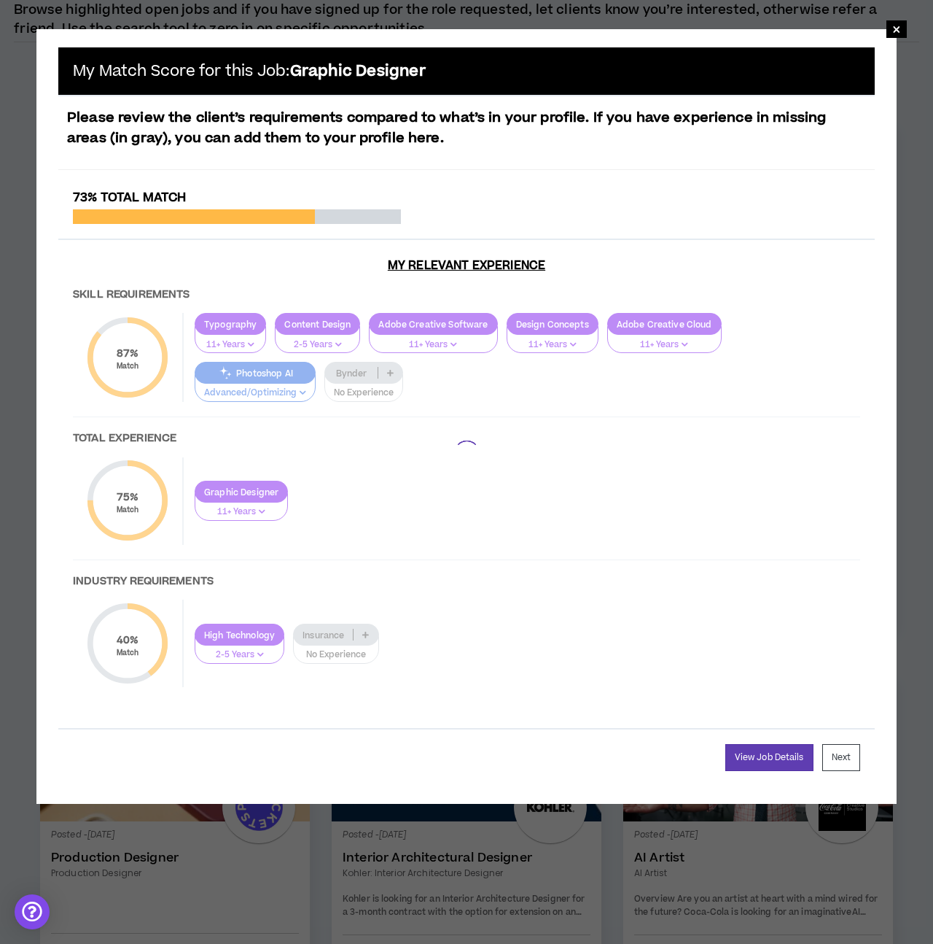
click at [381, 563] on div at bounding box center [466, 453] width 817 height 526
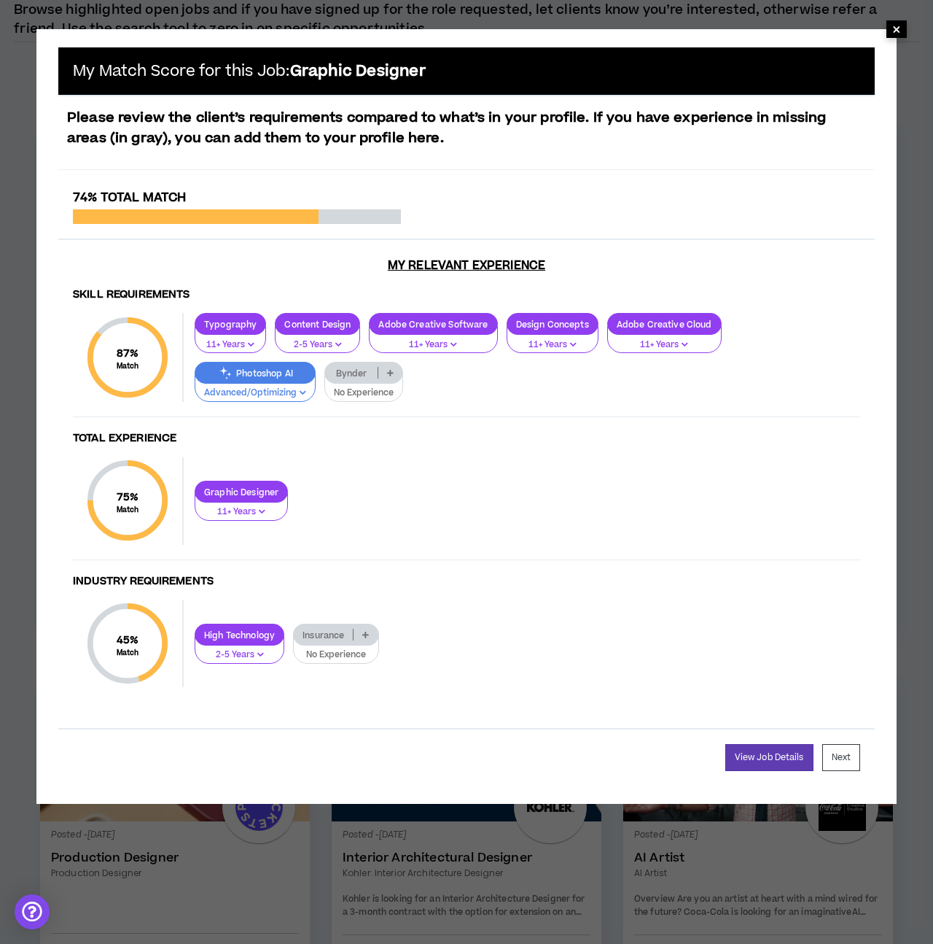
click at [899, 27] on span "×" at bounding box center [897, 29] width 9 height 18
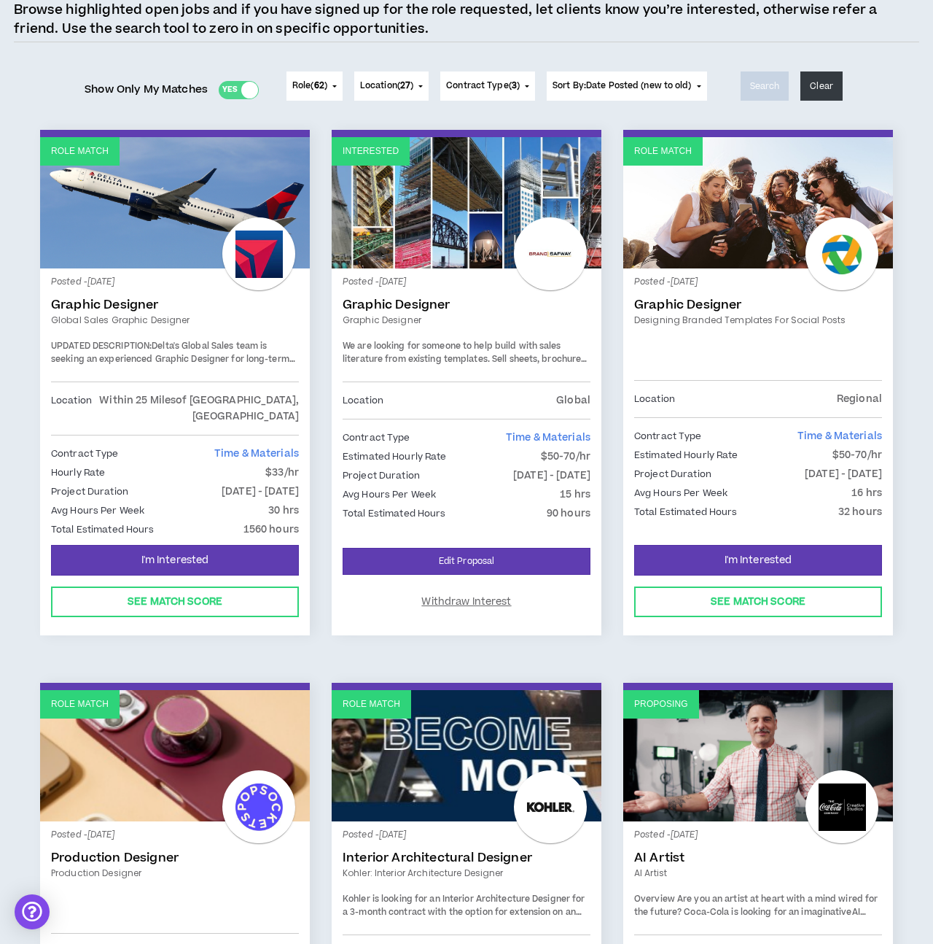
click at [730, 44] on div "Welcome to [PERSON_NAME]’s Job Board! Browse highlighted open jobs and if you h…" at bounding box center [467, 887] width 906 height 1825
